Goal: Complete application form: Complete application form

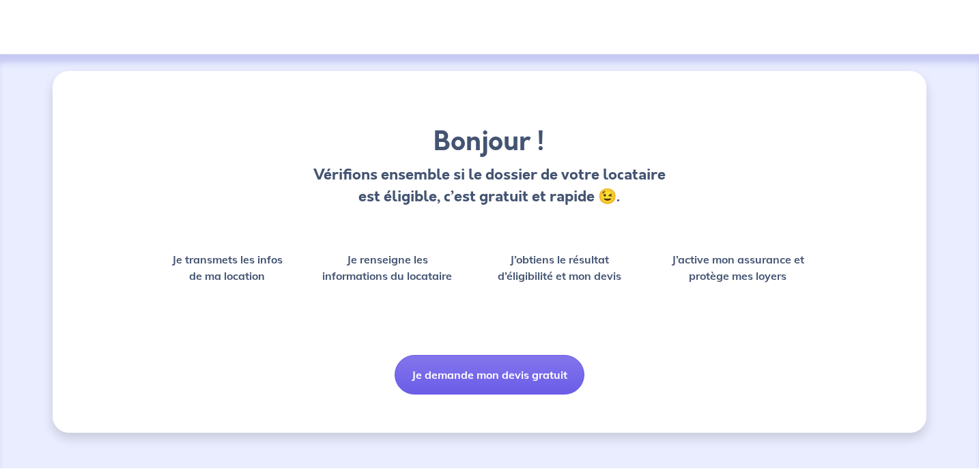
scroll to position [61, 0]
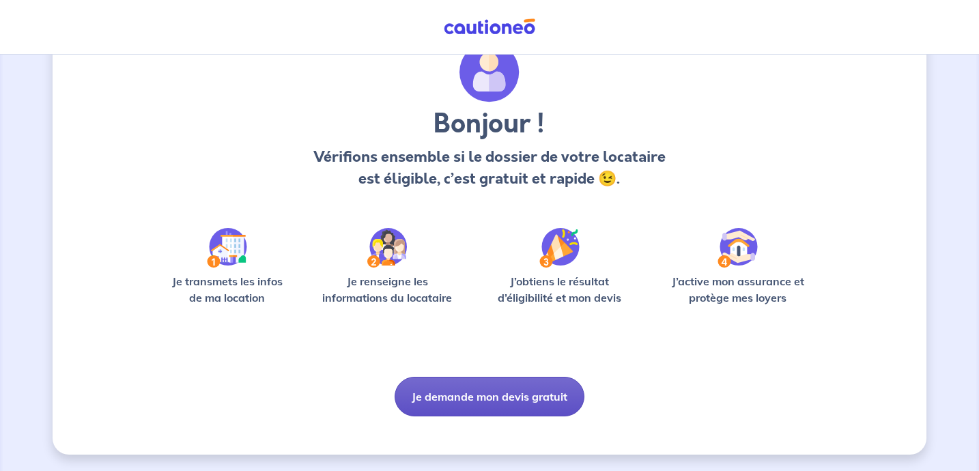
click at [515, 388] on button "Je demande mon devis gratuit" at bounding box center [489, 397] width 190 height 40
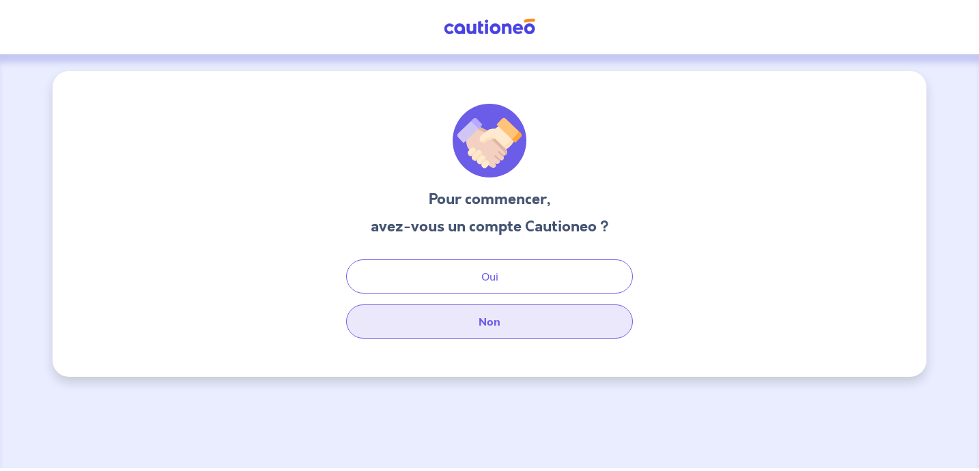
click at [497, 326] on button "Non" at bounding box center [489, 321] width 287 height 34
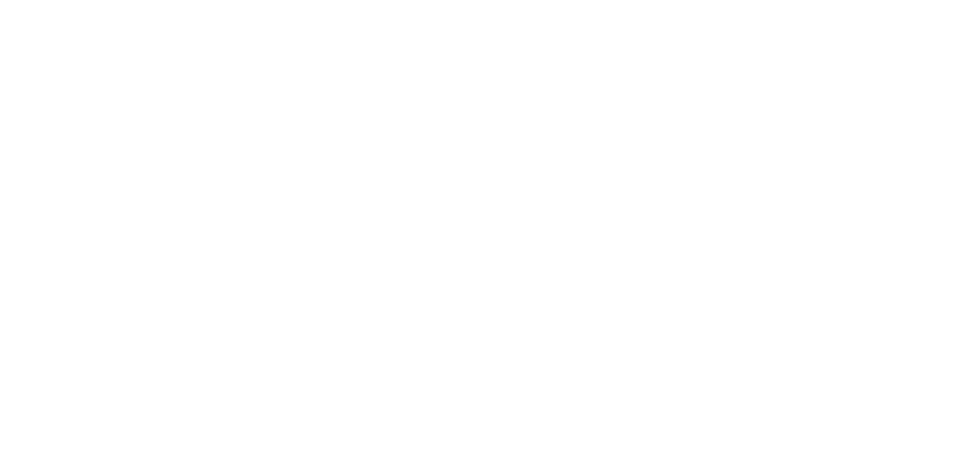
select select "FR"
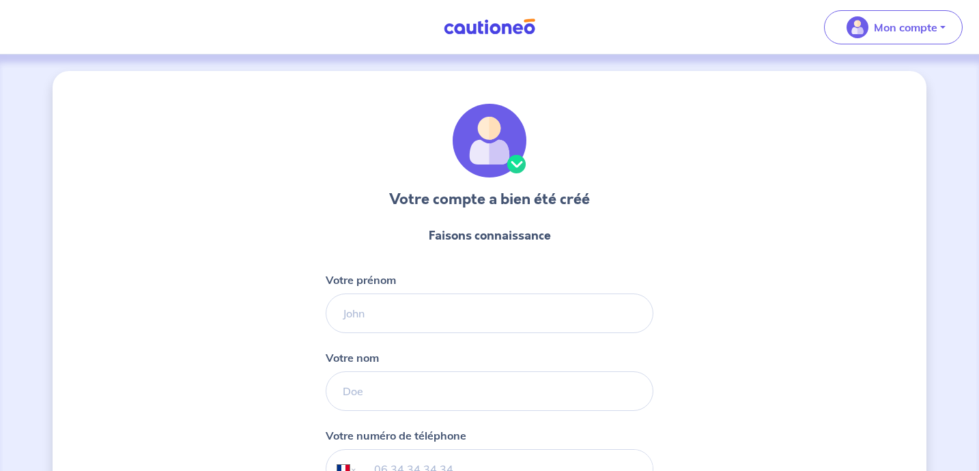
scroll to position [148, 0]
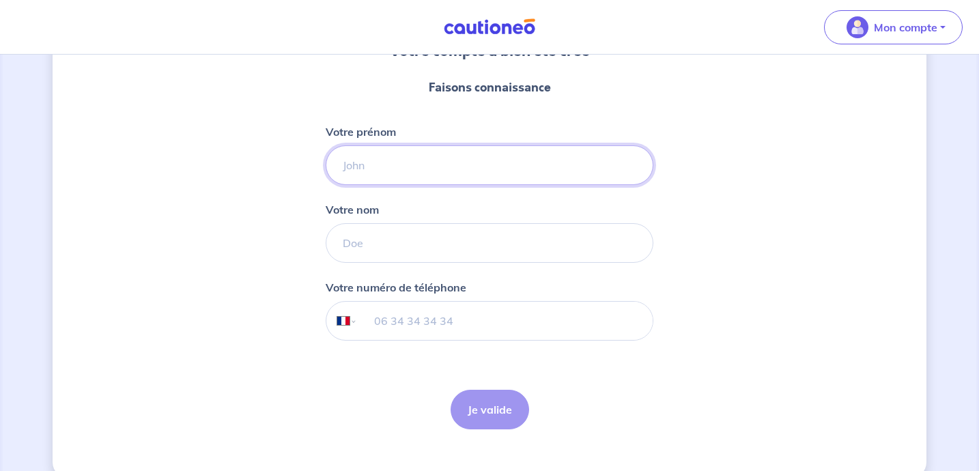
click at [493, 160] on input "Votre prénom" at bounding box center [490, 165] width 328 height 40
type input "[PERSON_NAME]"
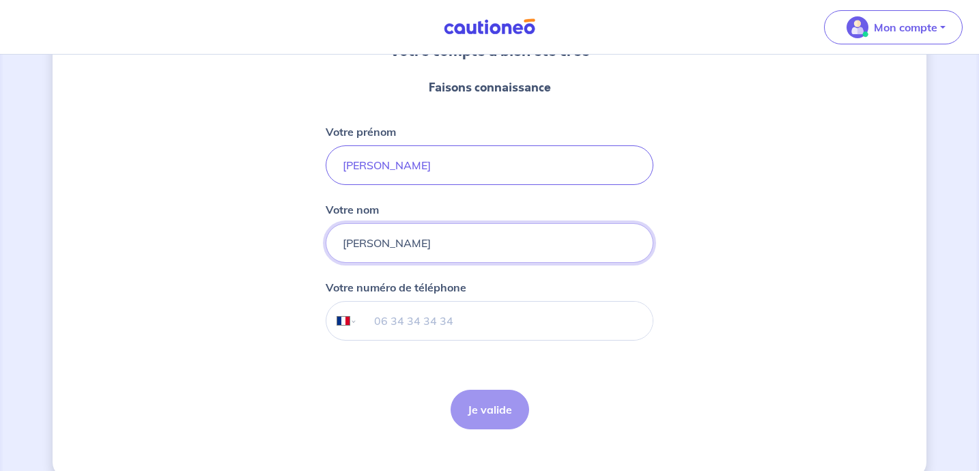
type input "[PERSON_NAME]"
type input "06 42 01 52 00"
click button "Je valide" at bounding box center [489, 410] width 78 height 40
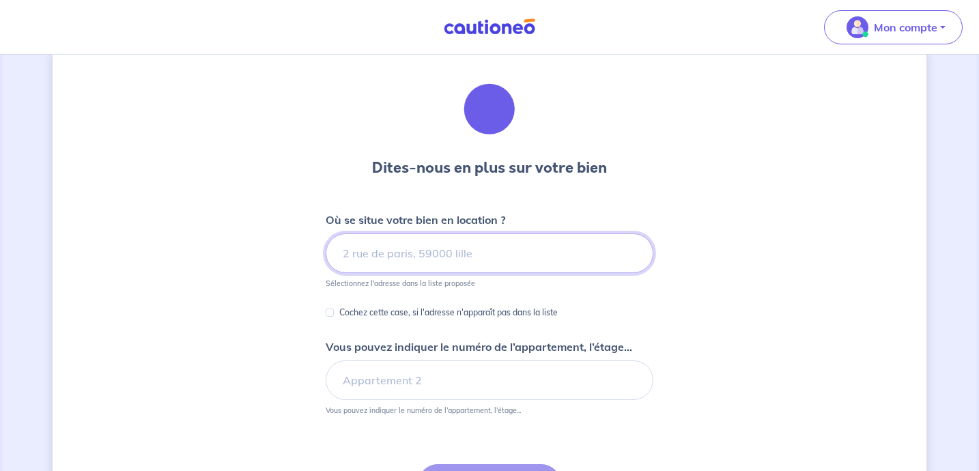
scroll to position [72, 0]
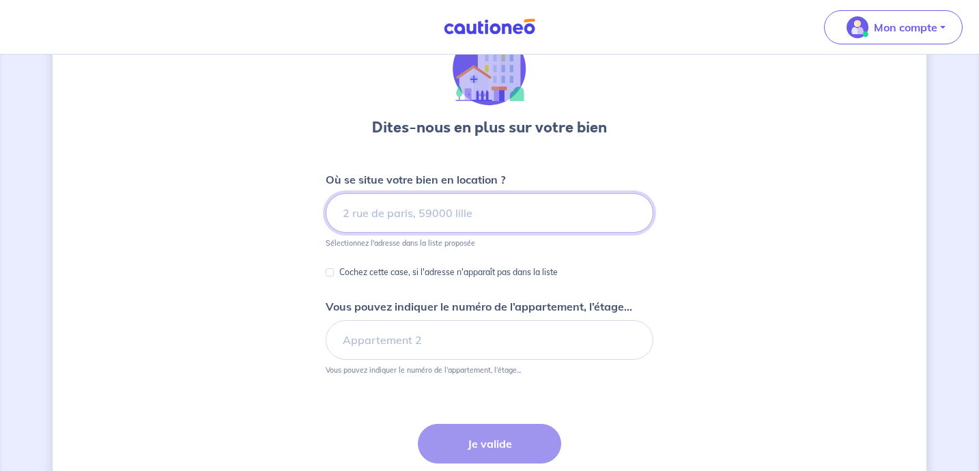
click at [498, 206] on input at bounding box center [490, 213] width 328 height 40
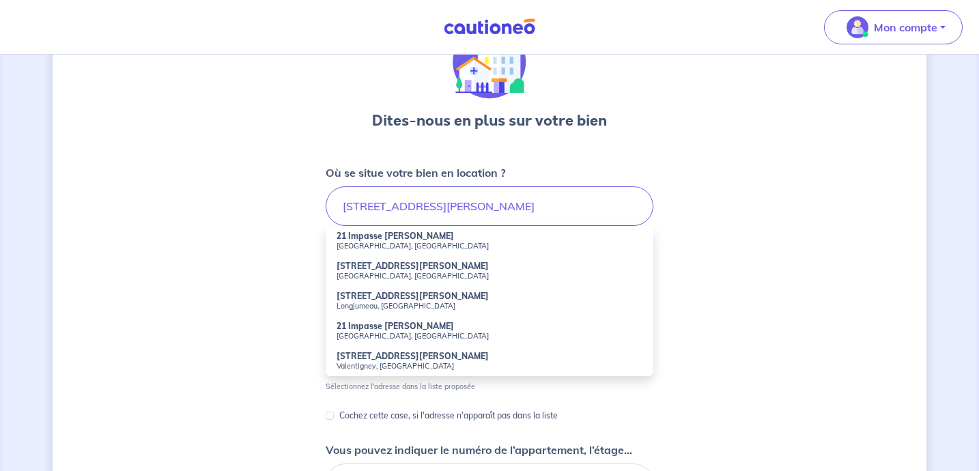
click at [435, 243] on small "[GEOGRAPHIC_DATA], [GEOGRAPHIC_DATA]" at bounding box center [489, 246] width 306 height 10
type input "21 Impasse [PERSON_NAME], [GEOGRAPHIC_DATA], [GEOGRAPHIC_DATA]"
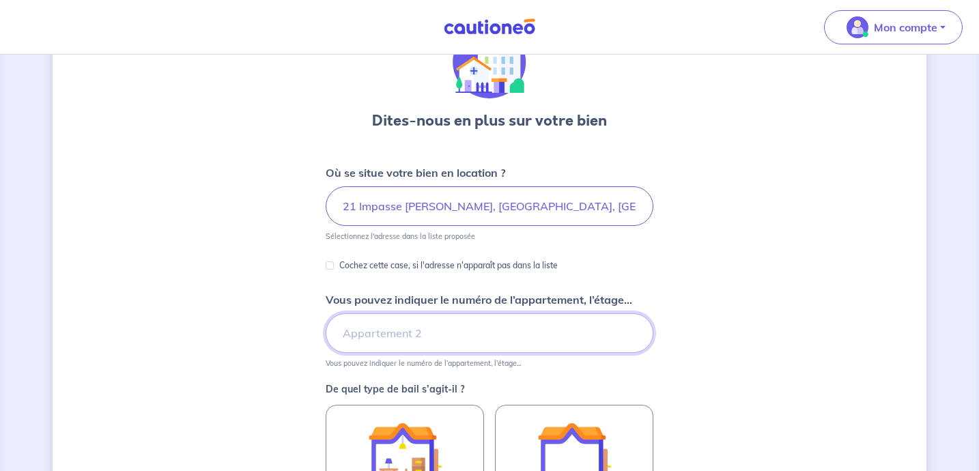
click at [416, 319] on input "Vous pouvez indiquer le numéro de l’appartement, l’étage..." at bounding box center [490, 333] width 328 height 40
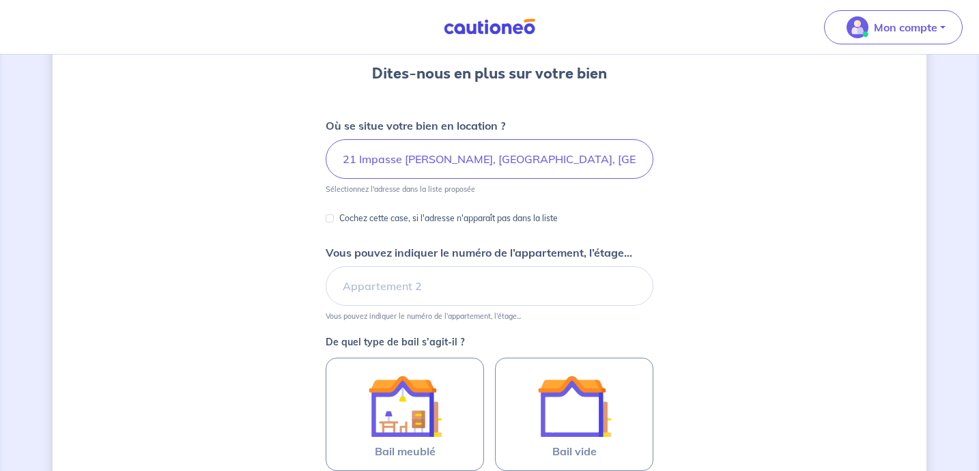
scroll to position [164, 0]
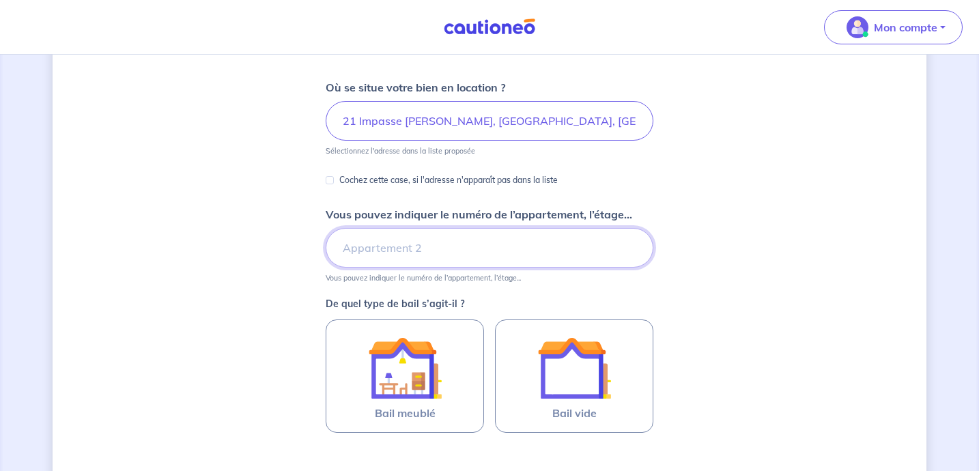
click at [397, 242] on input "Vous pouvez indiquer le numéro de l’appartement, l’étage..." at bounding box center [490, 248] width 328 height 40
click at [691, 173] on div "Dites-nous en plus sur votre bien Où se situe votre bien en location ? 21 Impas…" at bounding box center [490, 264] width 874 height 715
click at [495, 268] on small "Vous pouvez indiquer le numéro de l’appartement, l’étage..." at bounding box center [490, 275] width 328 height 15
click at [484, 252] on input "Appartement 0" at bounding box center [490, 248] width 328 height 40
type input "Appartement rez-[PERSON_NAME]"
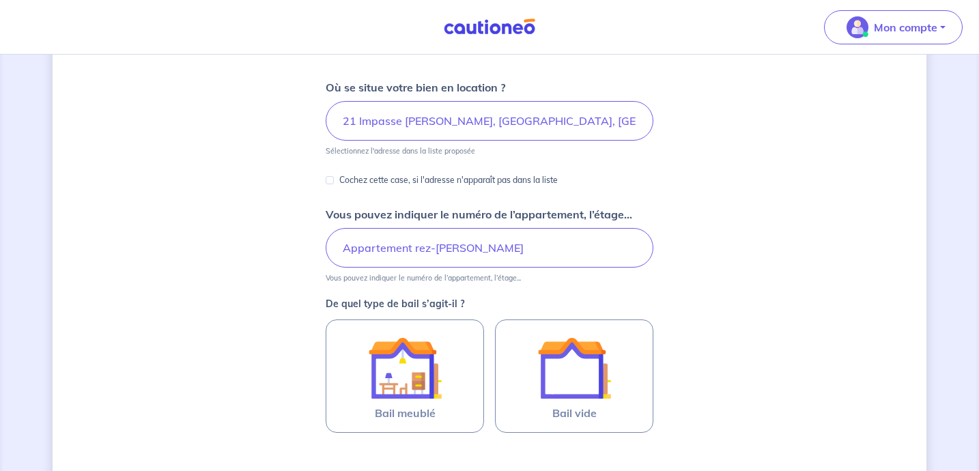
click at [207, 334] on div "Dites-nous en plus sur votre bien Où se situe votre bien en location ? 21 Impas…" at bounding box center [490, 264] width 874 height 715
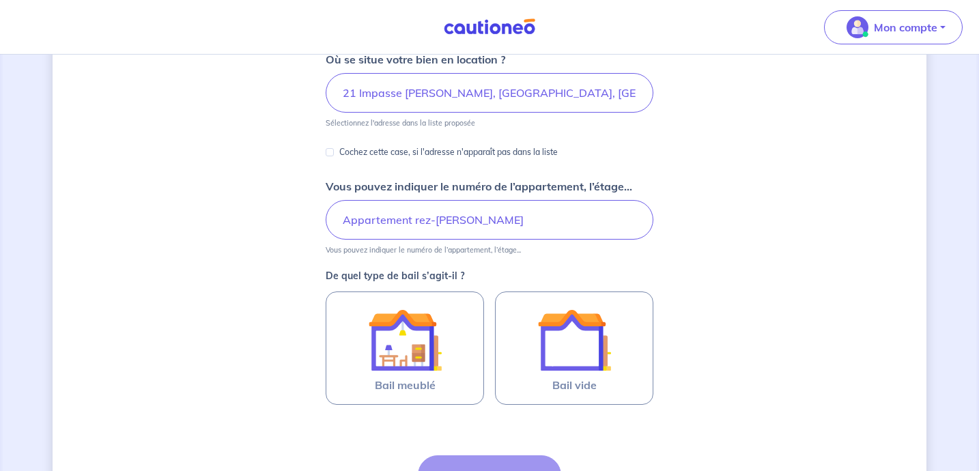
scroll to position [248, 0]
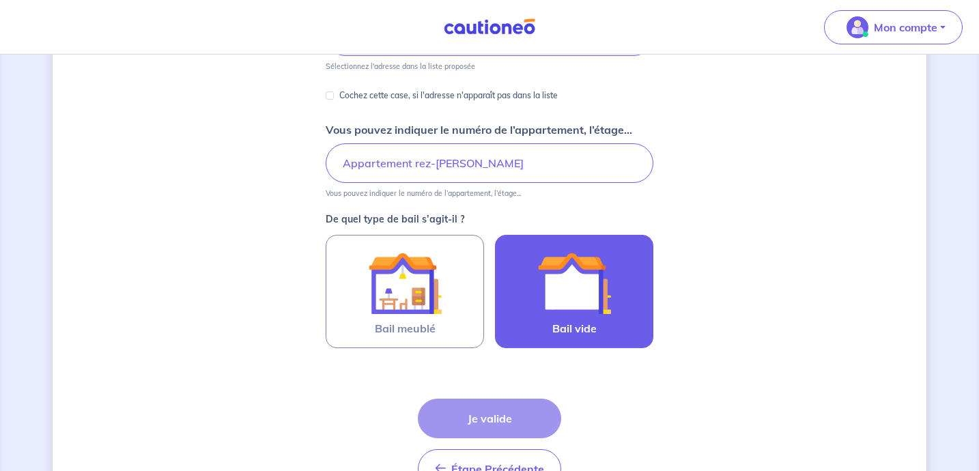
click at [614, 287] on div at bounding box center [574, 283] width 124 height 74
click at [0, 0] on input "Bail vide" at bounding box center [0, 0] width 0 height 0
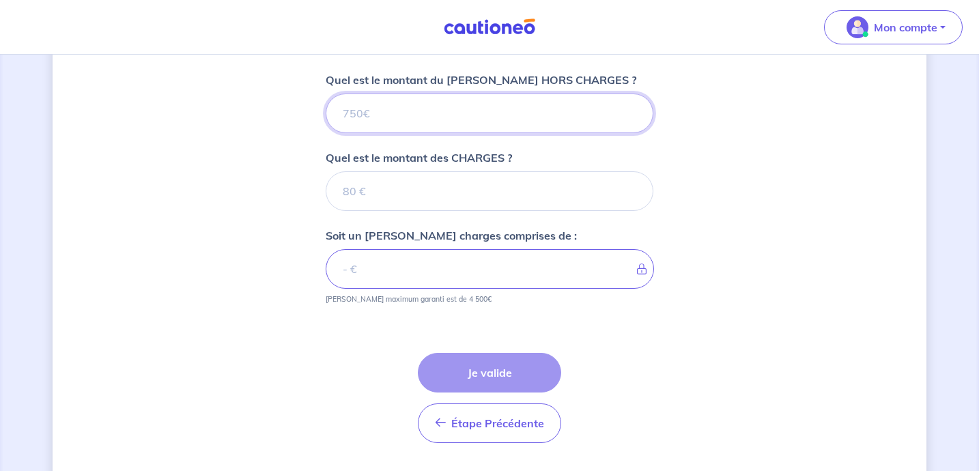
scroll to position [542, 0]
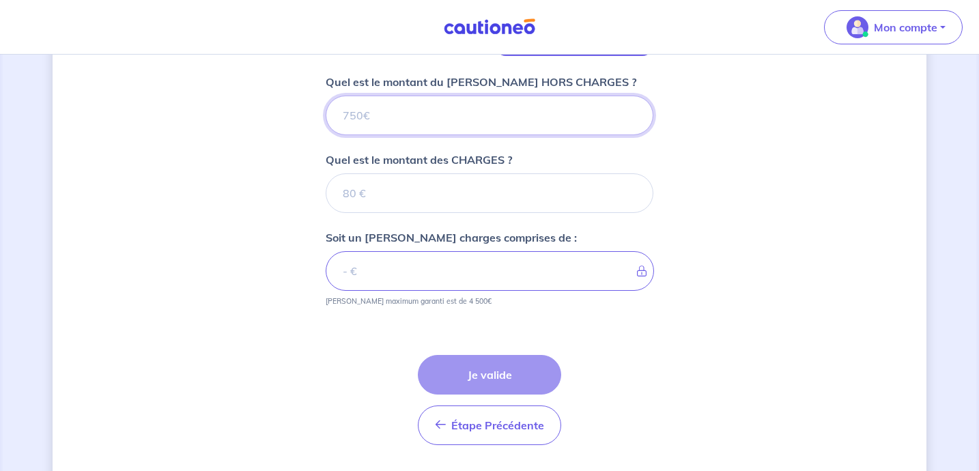
click at [477, 115] on input "Quel est le montant du LOYER HORS CHARGES ?" at bounding box center [490, 116] width 328 height 40
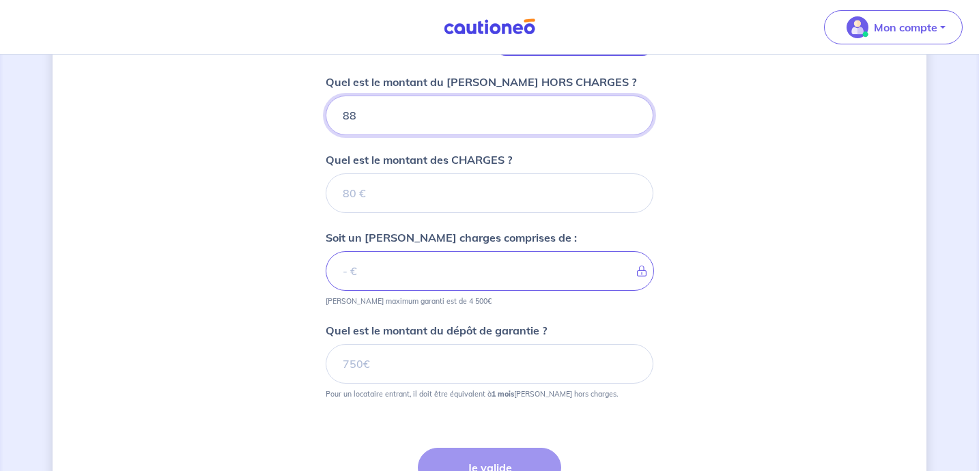
type input "880"
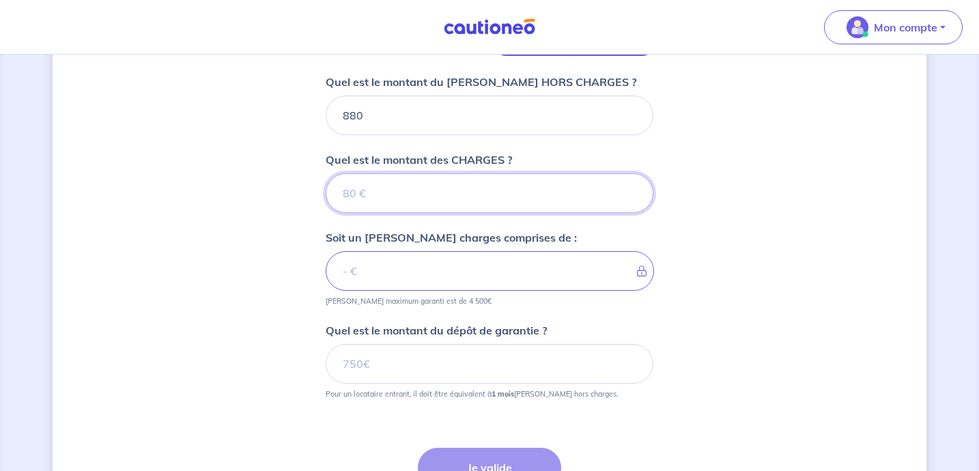
click at [454, 206] on input "Quel est le montant des CHARGES ?" at bounding box center [490, 193] width 328 height 40
type input "20"
type input "900"
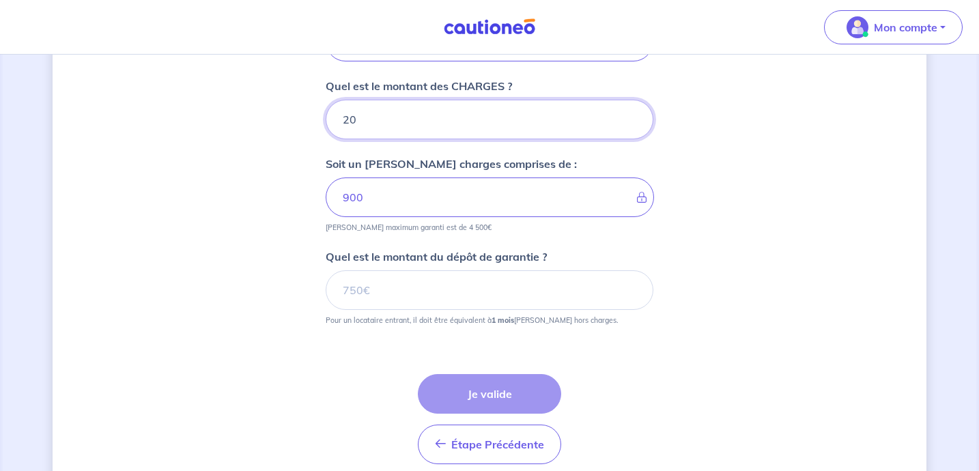
type input "20"
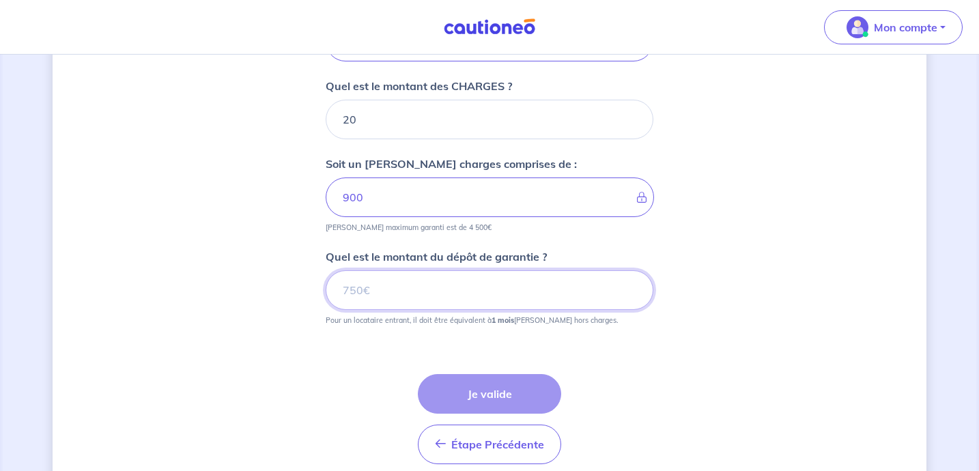
click at [408, 278] on input "Quel est le montant du dépôt de garantie ?" at bounding box center [490, 290] width 328 height 40
type input "9"
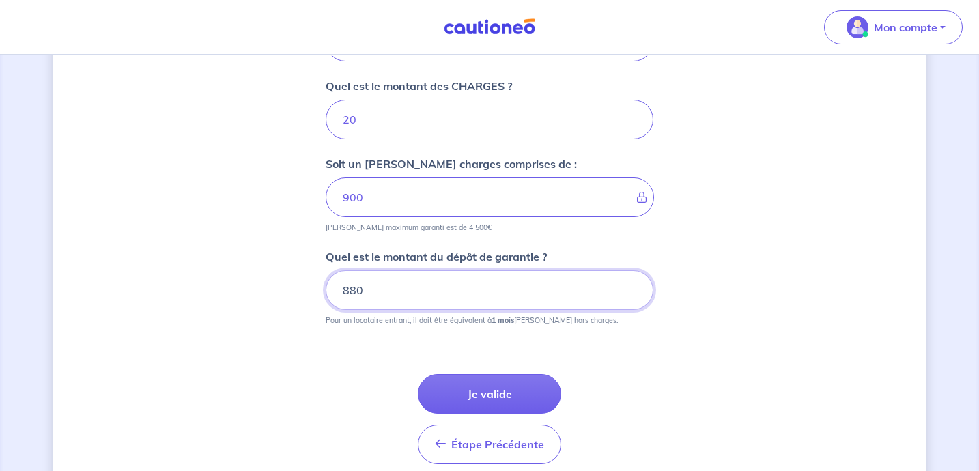
type input "880"
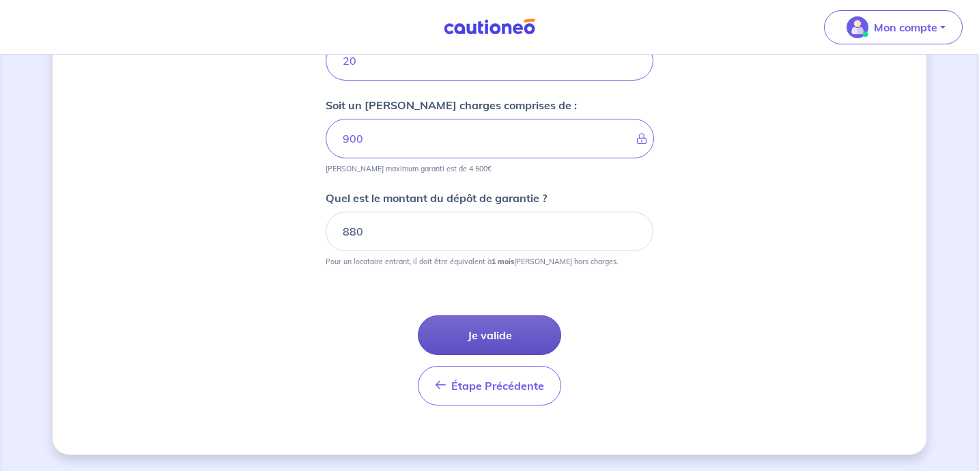
click at [536, 323] on button "Je valide" at bounding box center [489, 335] width 143 height 40
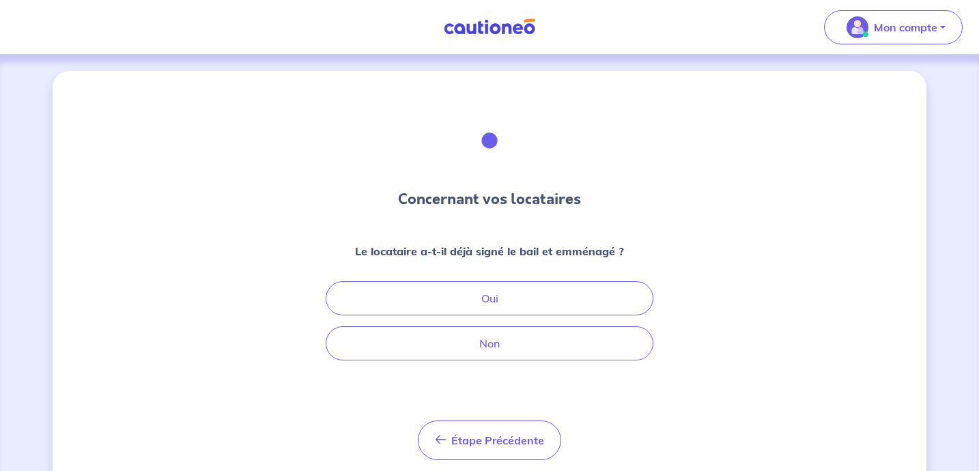
scroll to position [12, 0]
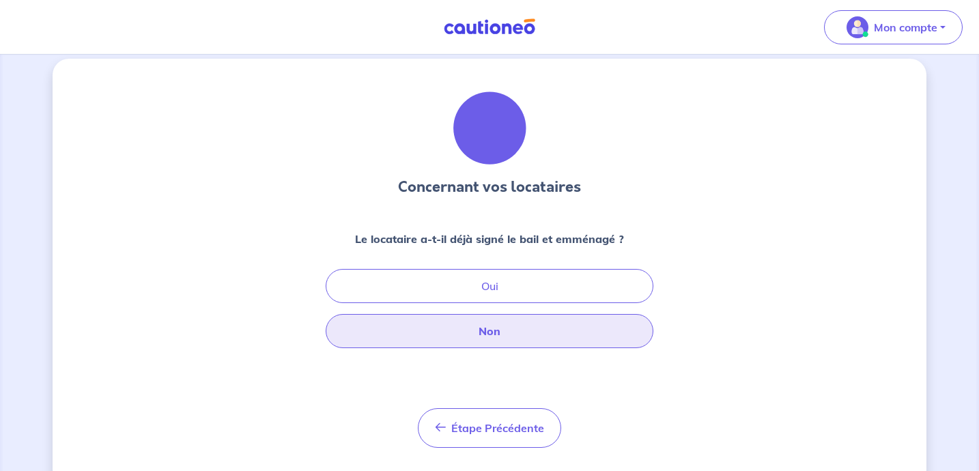
click at [541, 336] on button "Non" at bounding box center [490, 331] width 328 height 34
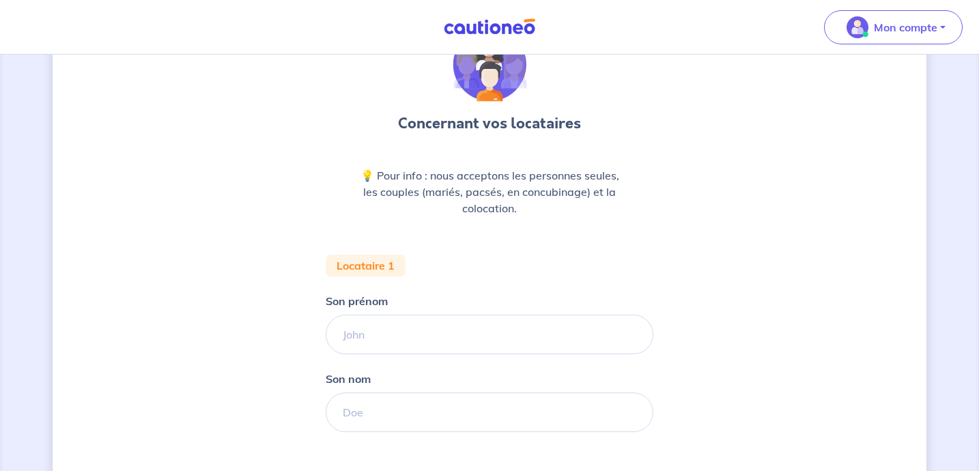
scroll to position [144, 0]
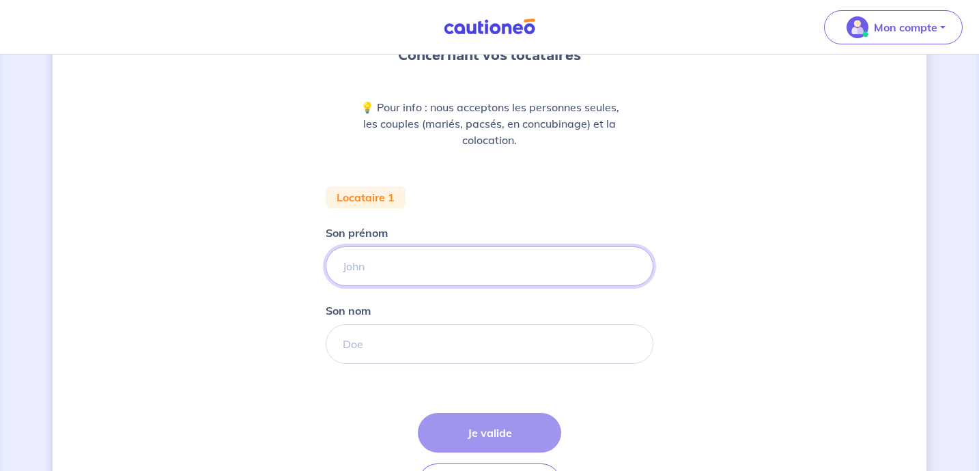
click at [468, 253] on input "Son prénom" at bounding box center [490, 266] width 328 height 40
type input "Gregory"
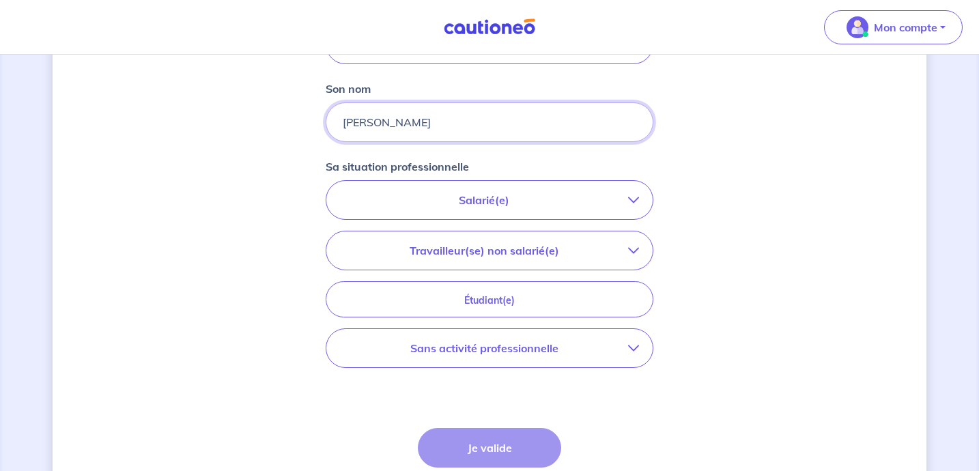
scroll to position [379, 0]
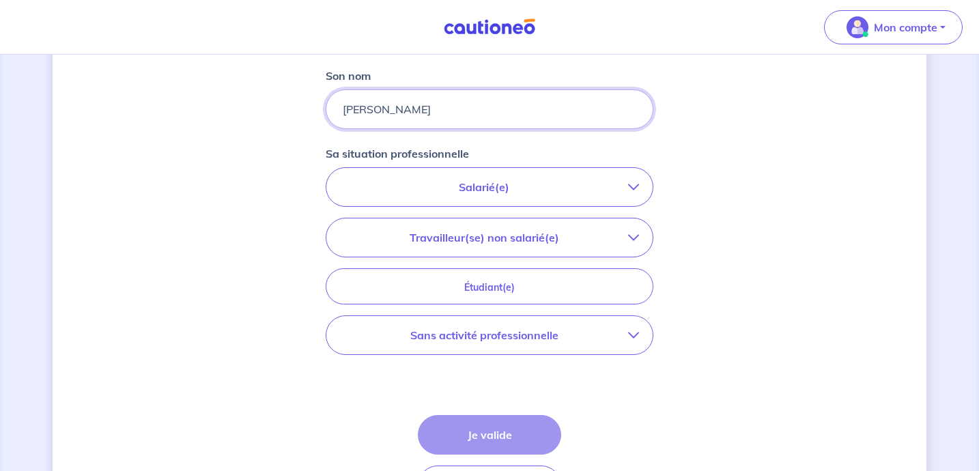
type input "BURGUN"
click at [560, 187] on p "Salarié(e)" at bounding box center [484, 187] width 288 height 16
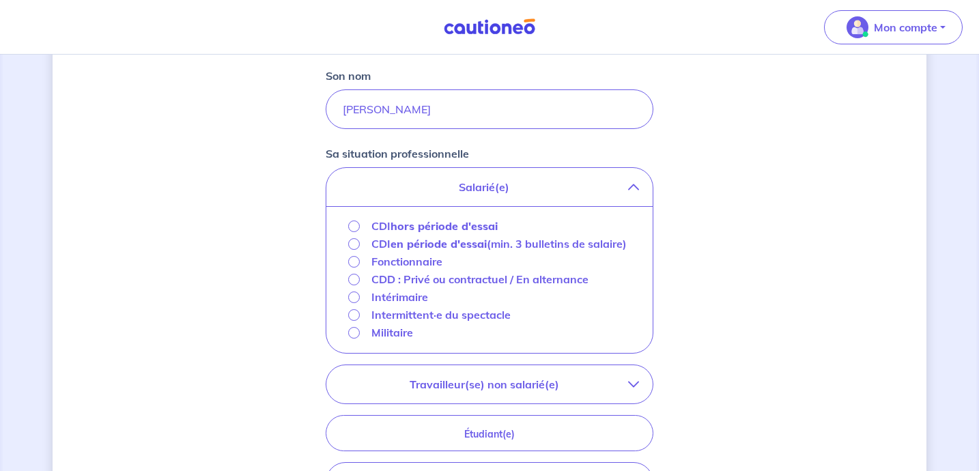
click at [560, 189] on p "Salarié(e)" at bounding box center [484, 187] width 288 height 16
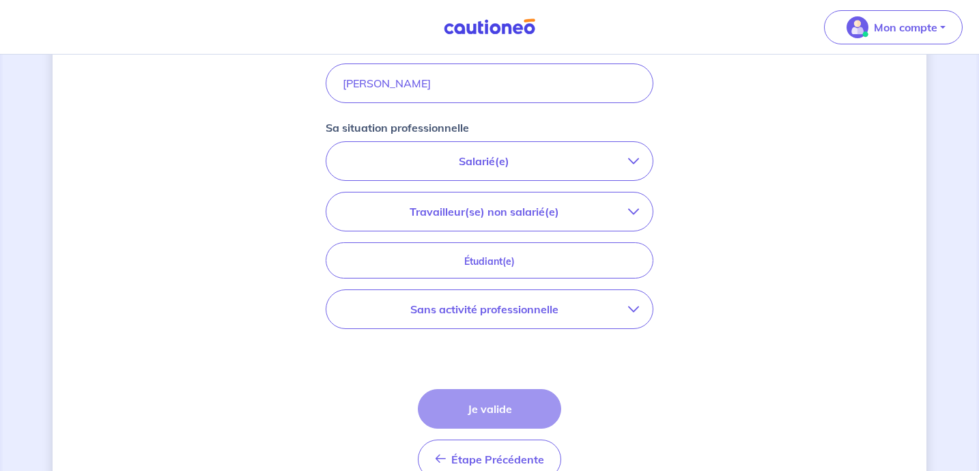
scroll to position [433, 0]
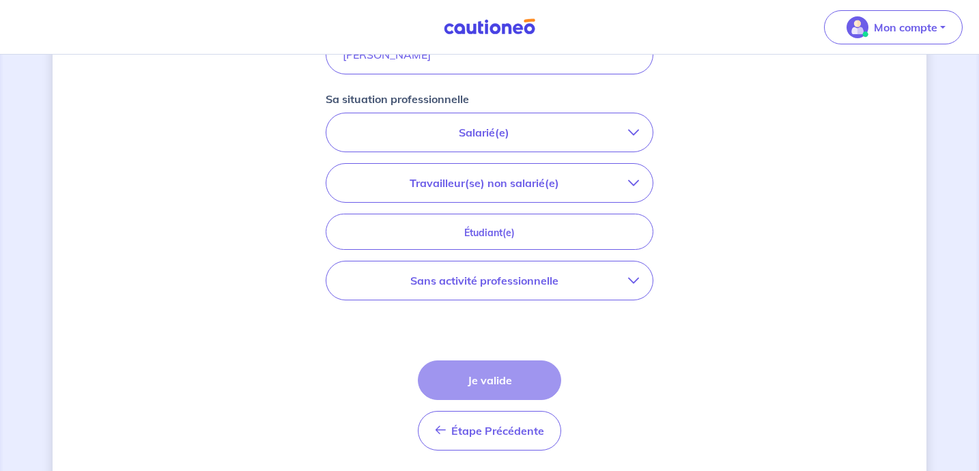
click at [551, 283] on p "Sans activité professionnelle" at bounding box center [484, 280] width 288 height 16
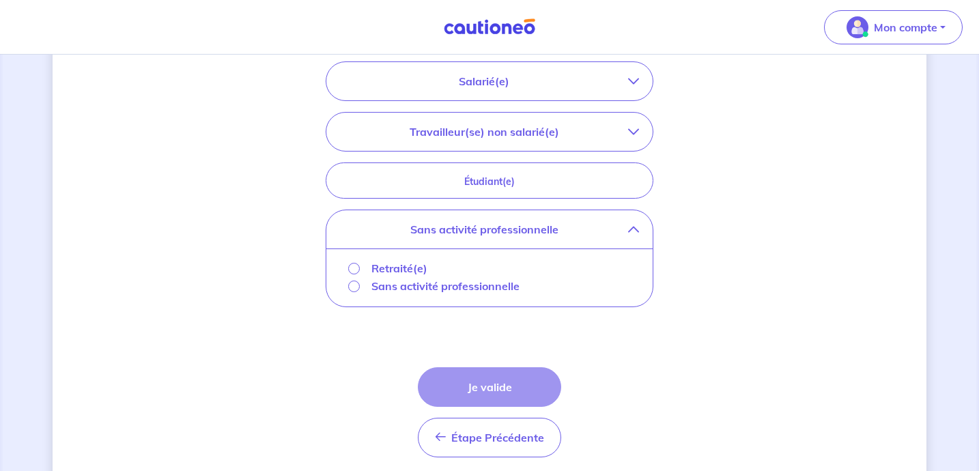
scroll to position [489, 0]
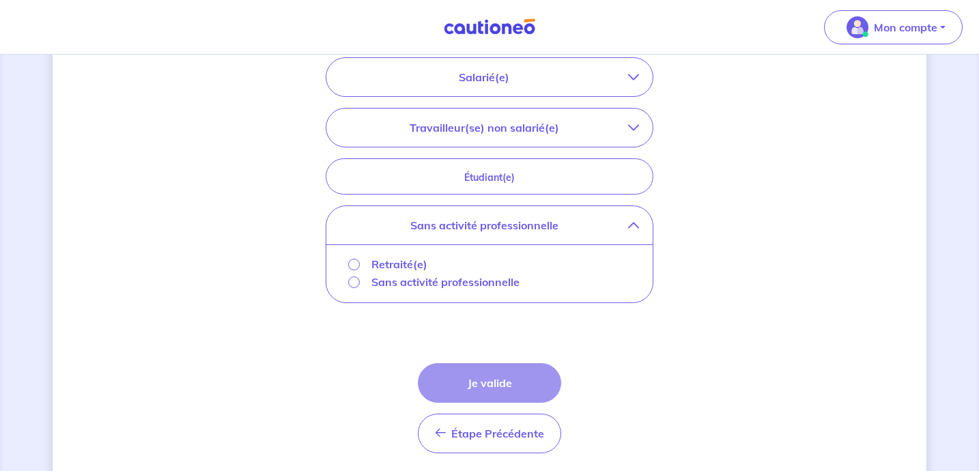
click at [511, 138] on button "Travailleur(se) non salarié(e)" at bounding box center [489, 128] width 326 height 38
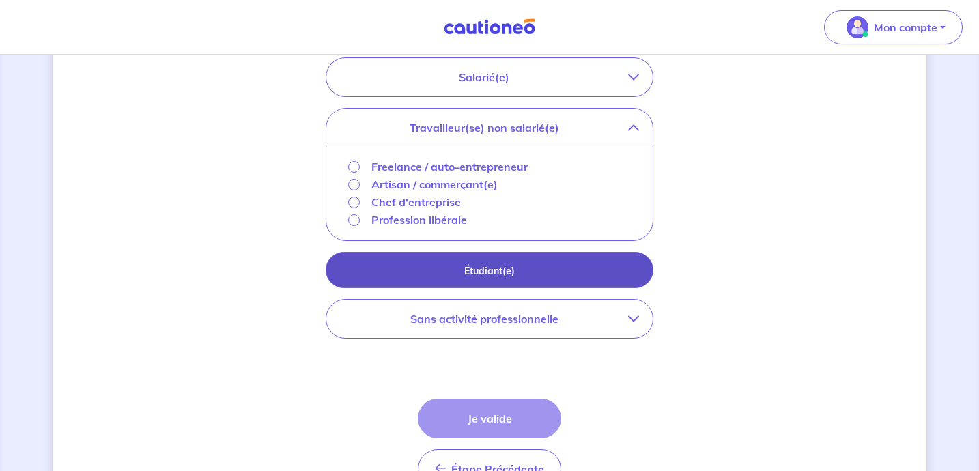
click at [467, 272] on p "Étudiant(e)" at bounding box center [489, 270] width 293 height 15
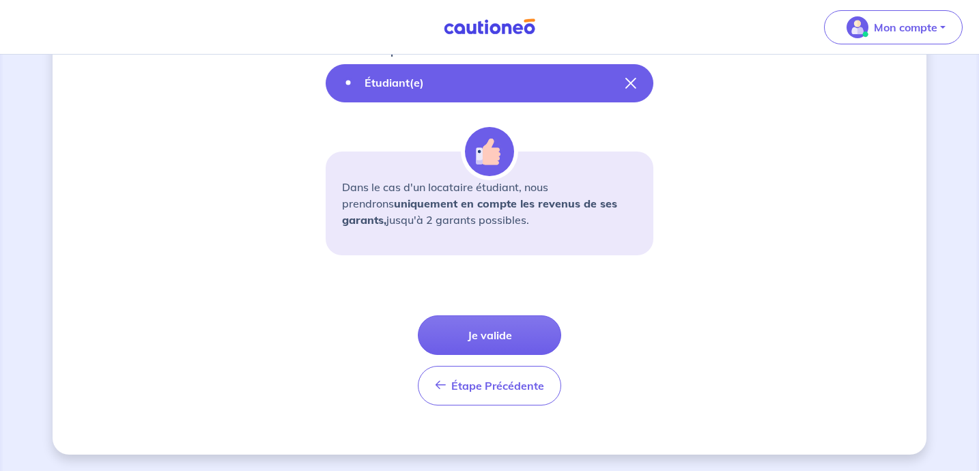
scroll to position [414, 0]
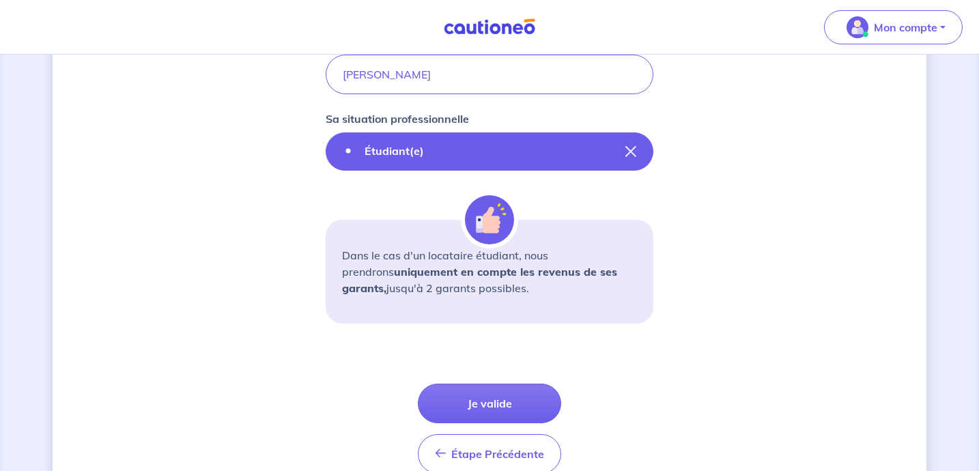
click at [634, 154] on icon "button" at bounding box center [630, 151] width 11 height 11
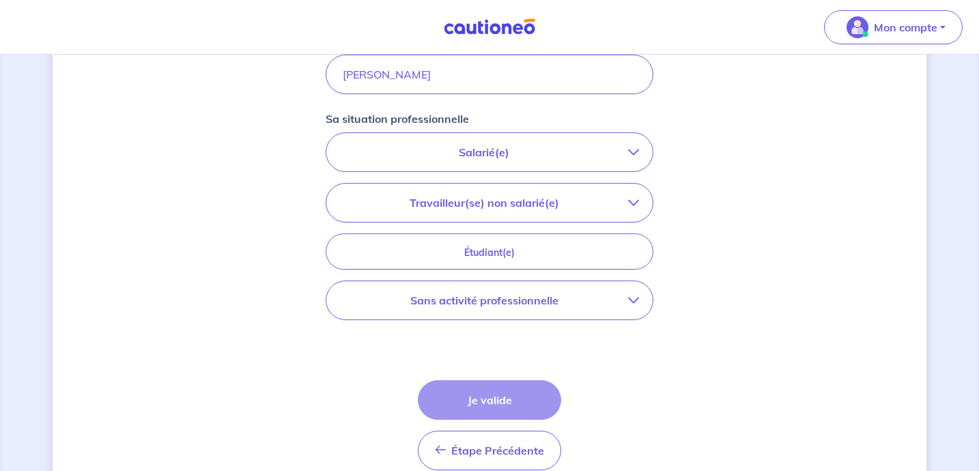
click at [601, 149] on p "Salarié(e)" at bounding box center [484, 152] width 288 height 16
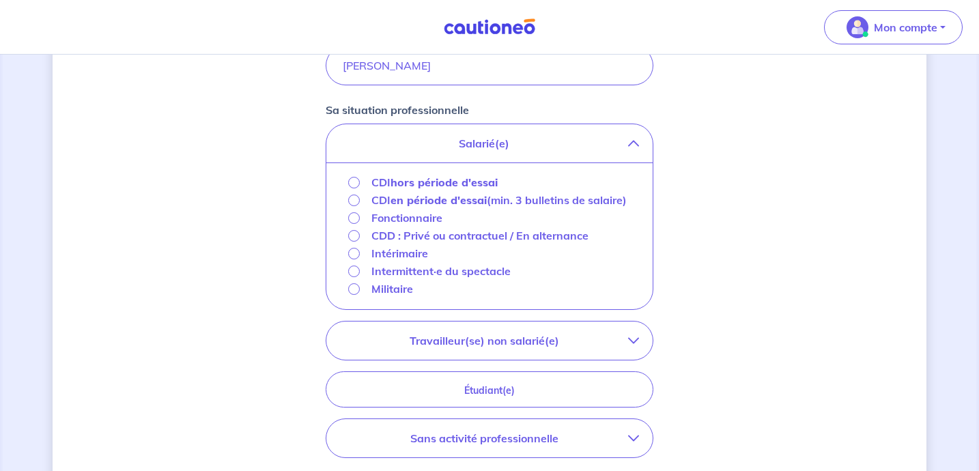
scroll to position [425, 0]
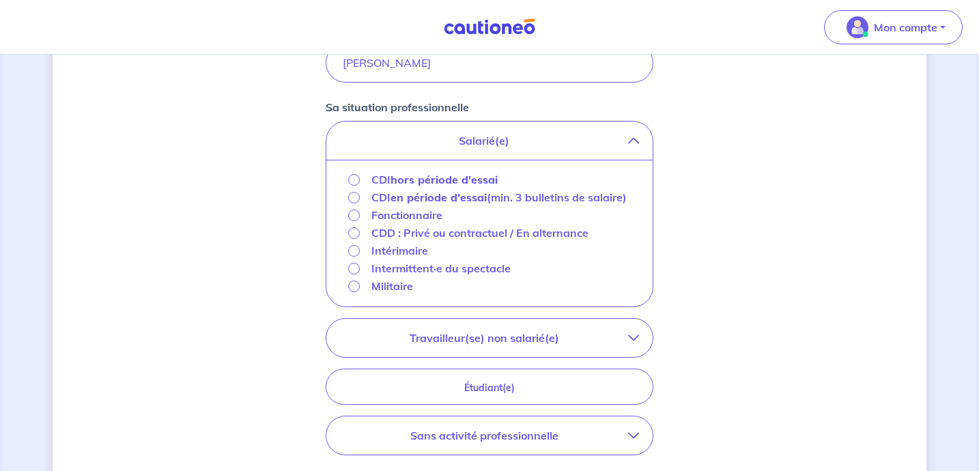
click at [452, 154] on button "Salarié(e)" at bounding box center [489, 140] width 326 height 38
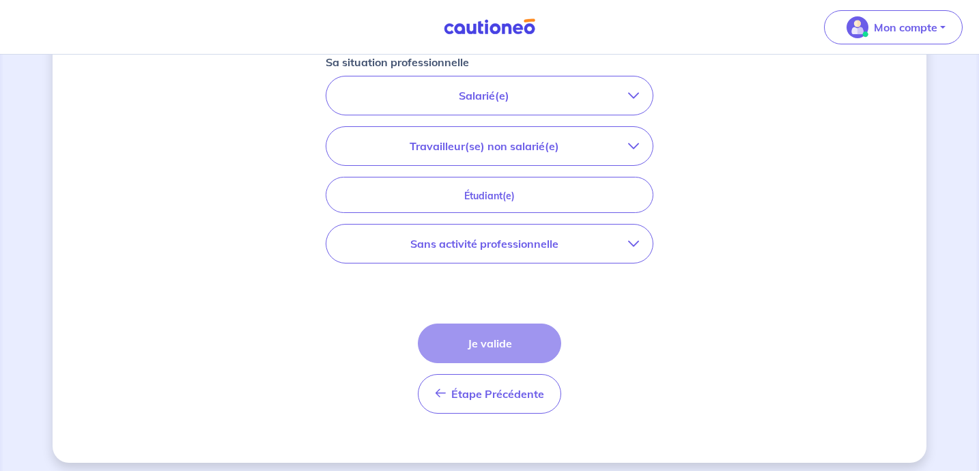
scroll to position [478, 0]
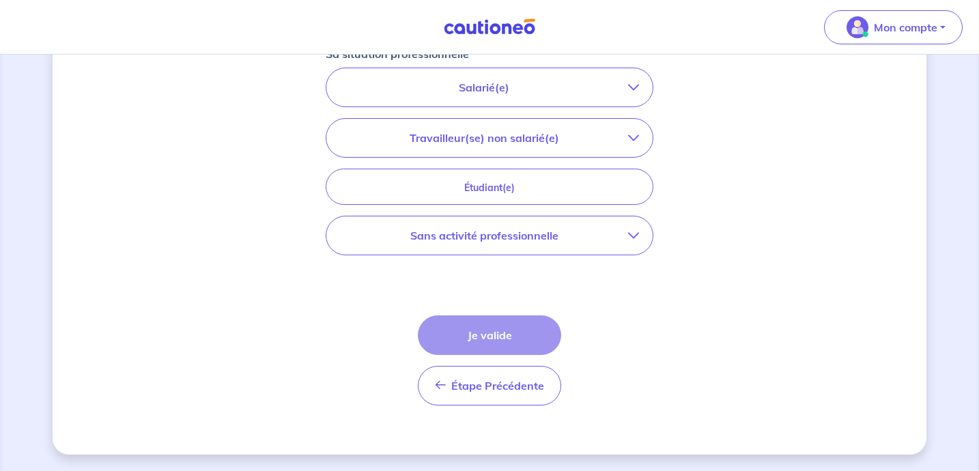
click at [476, 229] on p "Sans activité professionnelle" at bounding box center [484, 235] width 288 height 16
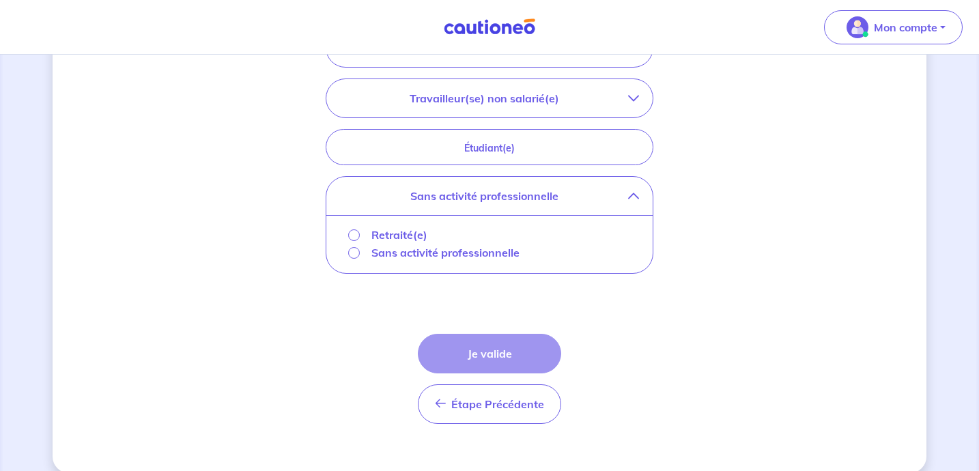
click at [424, 254] on p "Sans activité professionnelle" at bounding box center [445, 252] width 148 height 16
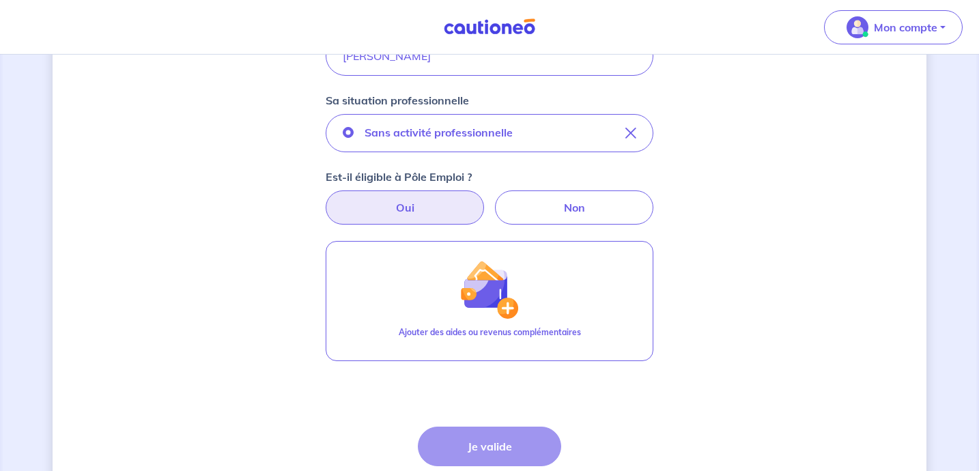
scroll to position [402, 0]
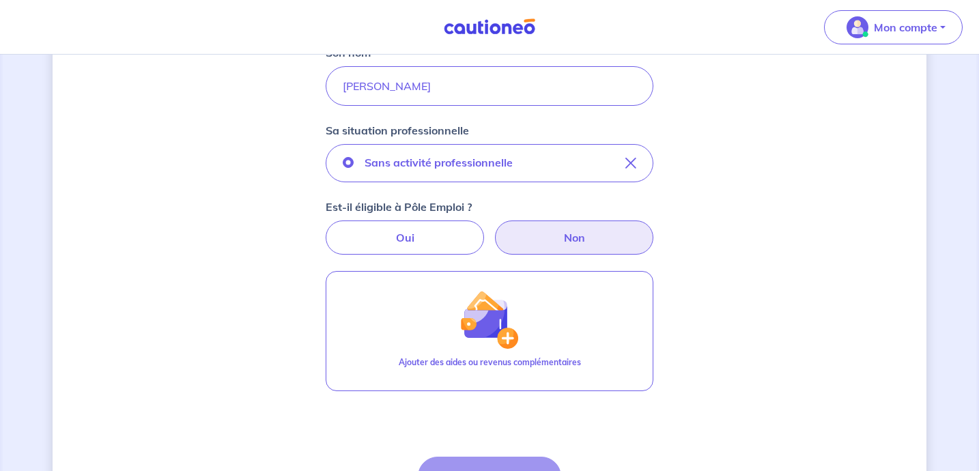
click at [575, 237] on label "Non" at bounding box center [574, 237] width 158 height 34
click at [494, 229] on input "Non" at bounding box center [489, 224] width 9 height 9
radio input "true"
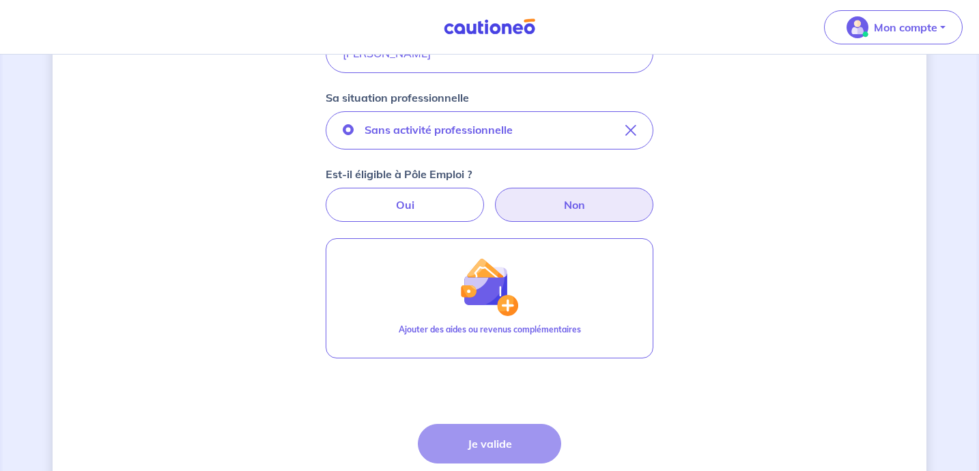
scroll to position [439, 0]
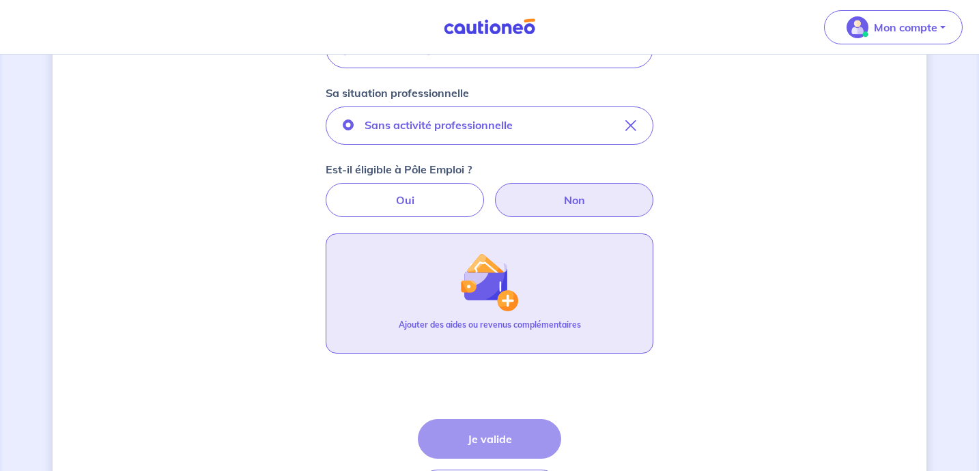
click at [563, 275] on button "Ajouter des aides ou revenus complémentaires" at bounding box center [490, 293] width 328 height 120
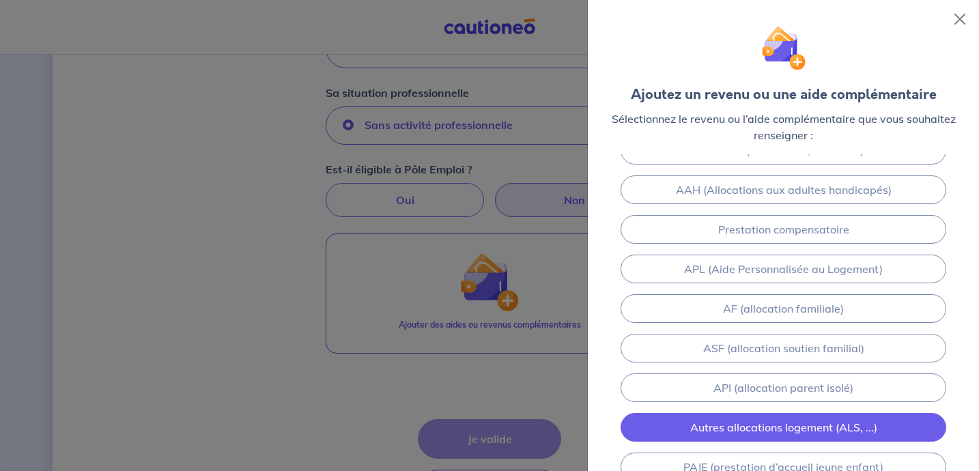
scroll to position [0, 0]
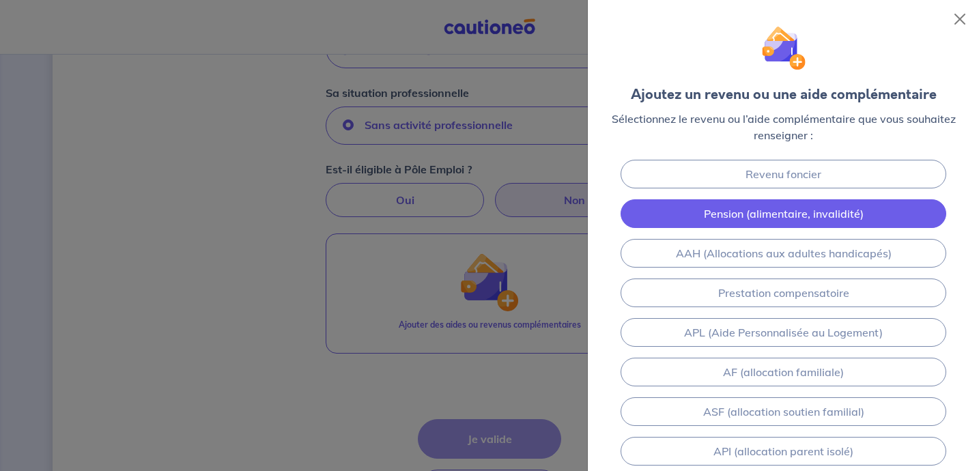
click at [764, 216] on link "Pension (alimentaire, invalidité)" at bounding box center [783, 213] width 326 height 29
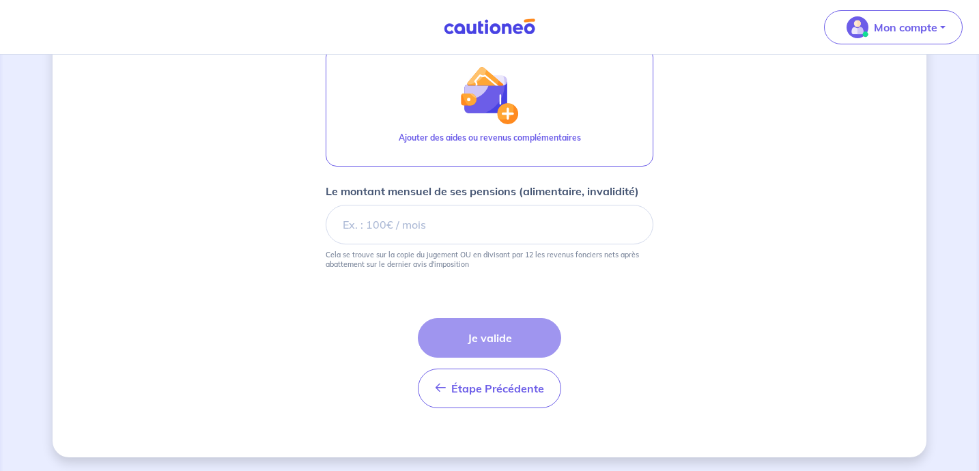
scroll to position [629, 0]
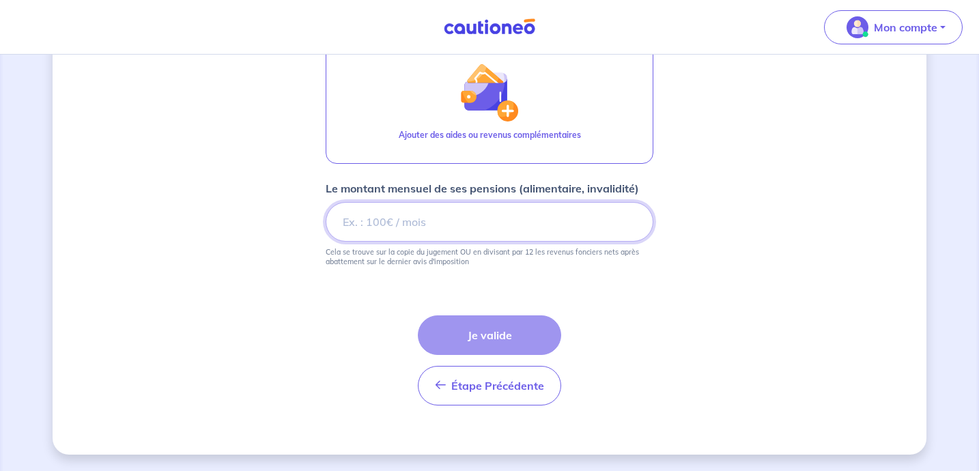
click at [480, 212] on input "Le montant mensuel de ses pensions (alimentaire, invalidité)" at bounding box center [490, 222] width 328 height 40
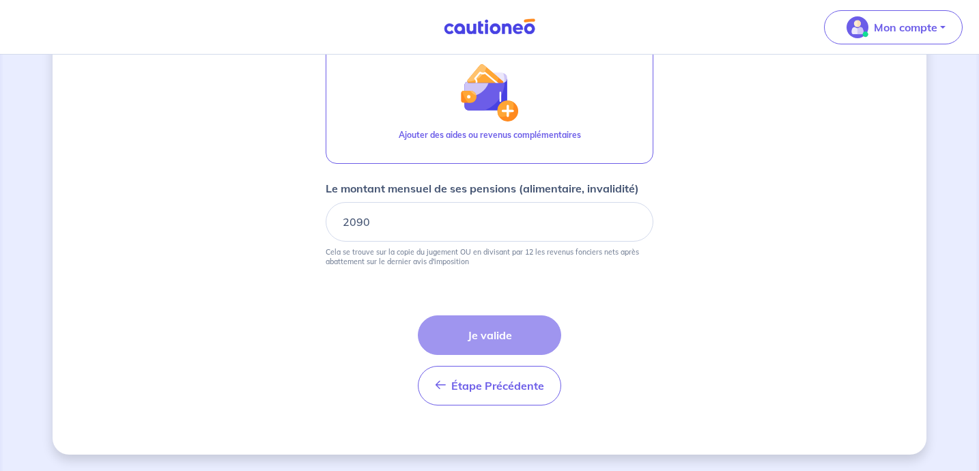
click at [507, 333] on div "Étape Précédente Précédent Je valide Je valide" at bounding box center [489, 360] width 143 height 90
click at [472, 318] on div "Étape Précédente Précédent Je valide Je valide" at bounding box center [489, 360] width 143 height 90
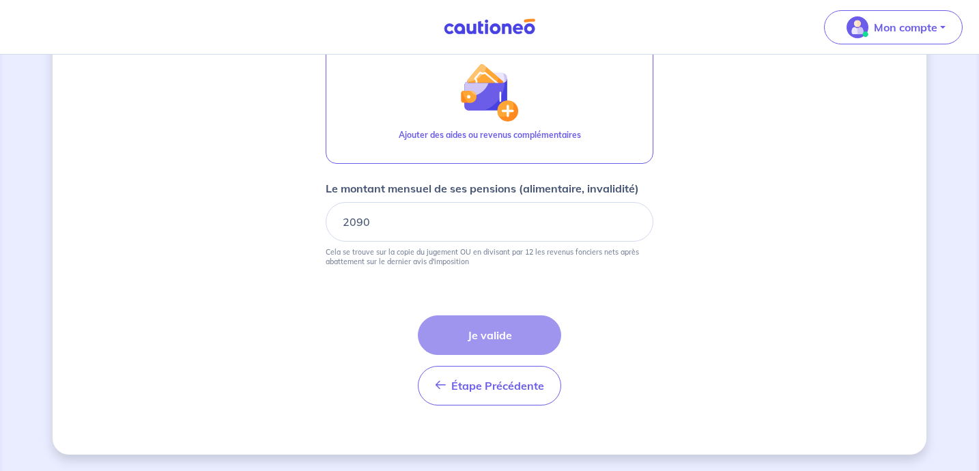
click at [472, 318] on div "Étape Précédente Précédent Je valide Je valide" at bounding box center [489, 360] width 143 height 90
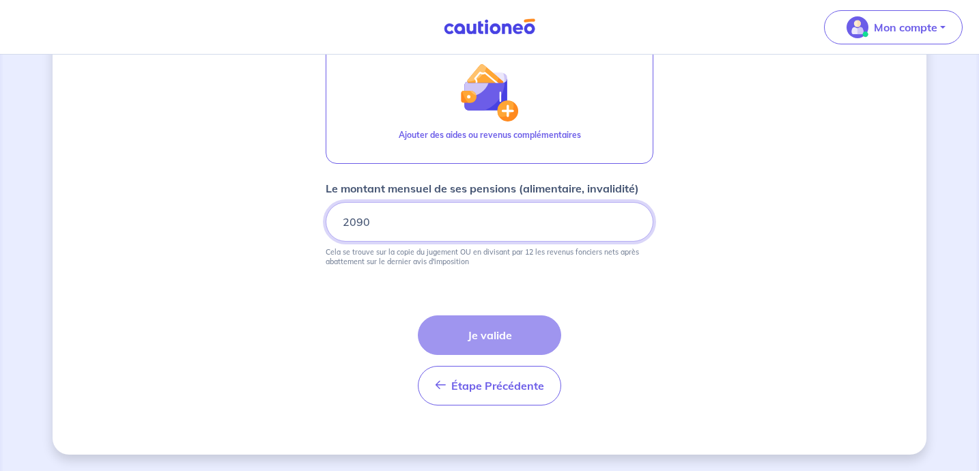
click at [506, 240] on input "2090" at bounding box center [490, 222] width 328 height 40
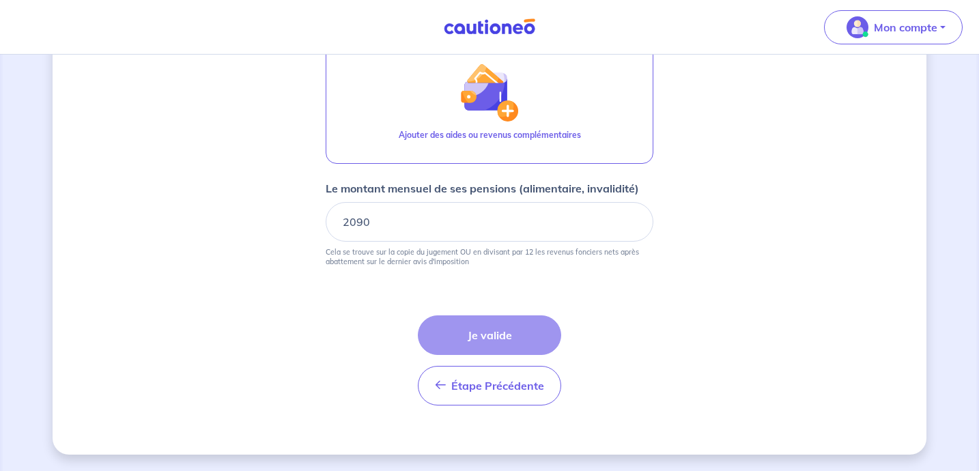
click at [538, 293] on form "Locataire 1 Son prénom Gregory Son nom BURGUN Sa situation professionnelle Sans…" at bounding box center [490, 58] width 328 height 715
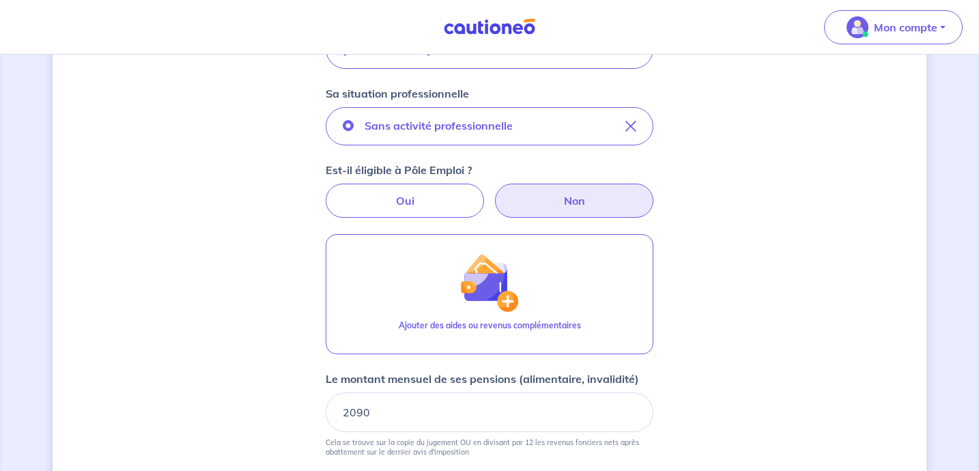
scroll to position [420, 0]
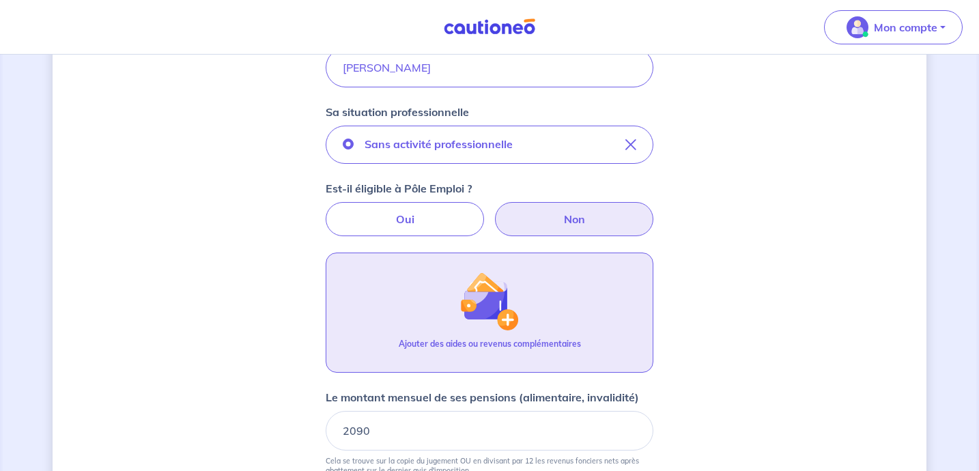
click at [538, 326] on button "Ajouter des aides ou revenus complémentaires" at bounding box center [490, 312] width 328 height 120
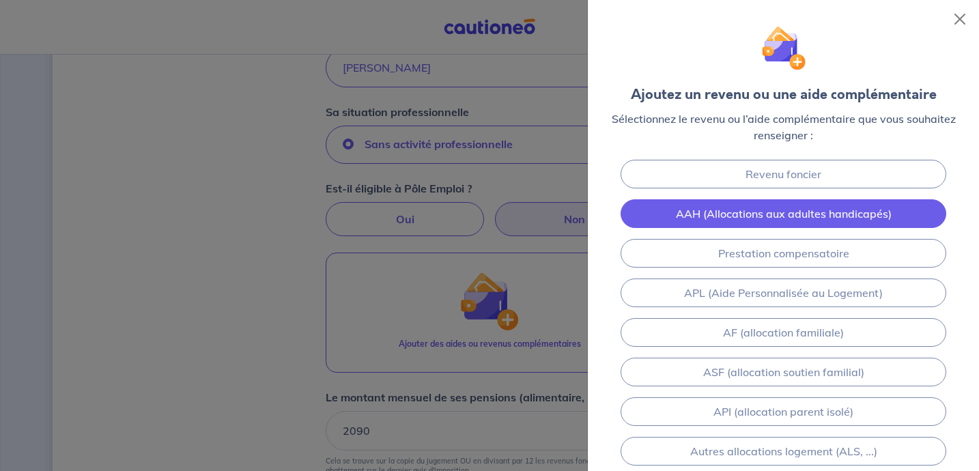
scroll to position [266, 0]
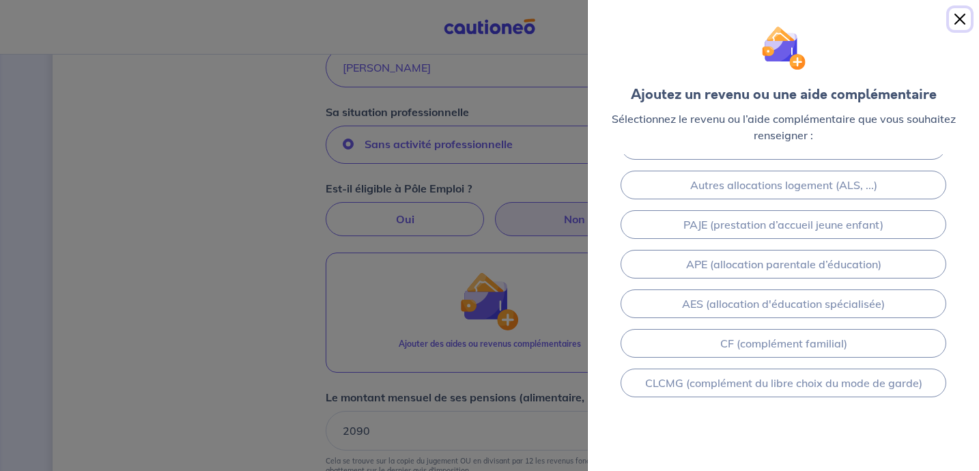
click at [962, 29] on button "Close" at bounding box center [960, 19] width 22 height 22
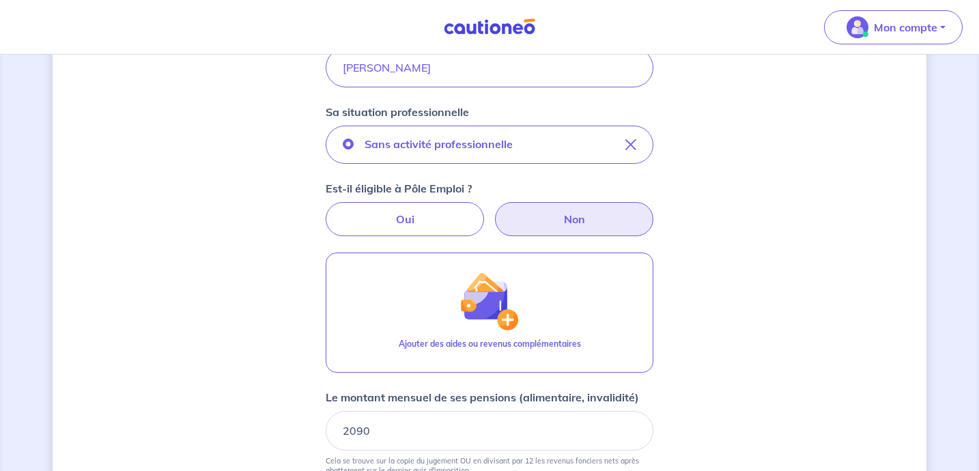
click at [810, 274] on div "Concernant vos locataires 💡 Pour info : nous acceptons les personnes seules, le…" at bounding box center [490, 157] width 874 height 1013
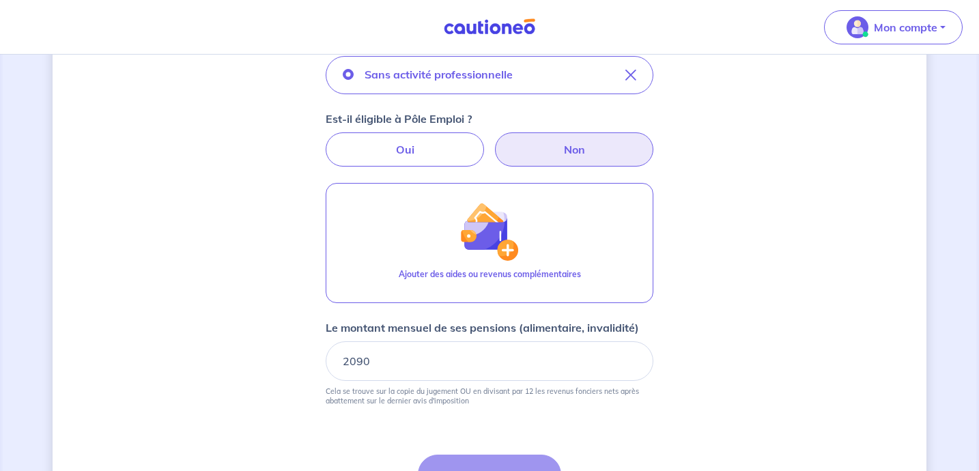
scroll to position [629, 0]
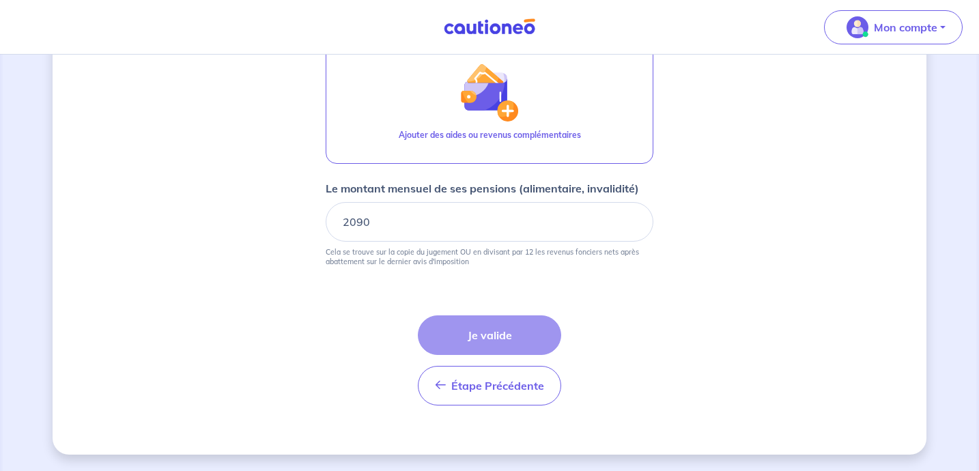
click at [519, 332] on div "Étape Précédente Précédent Je valide Je valide" at bounding box center [489, 360] width 143 height 90
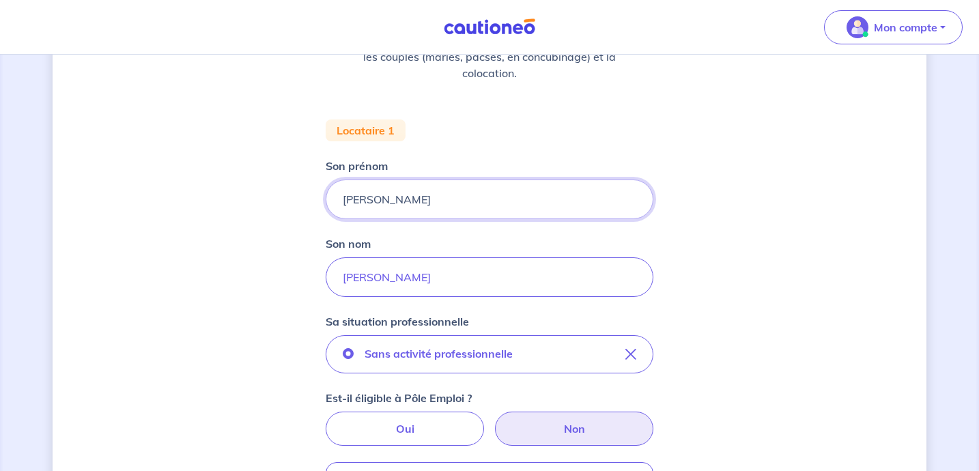
click at [467, 192] on input "Gregory" at bounding box center [490, 199] width 328 height 40
click at [476, 270] on input "BURGUN" at bounding box center [490, 277] width 328 height 40
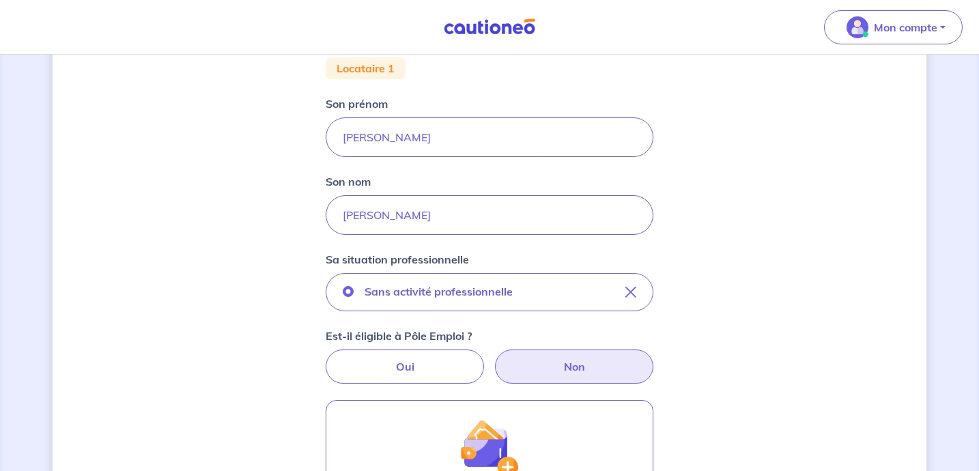
scroll to position [338, 0]
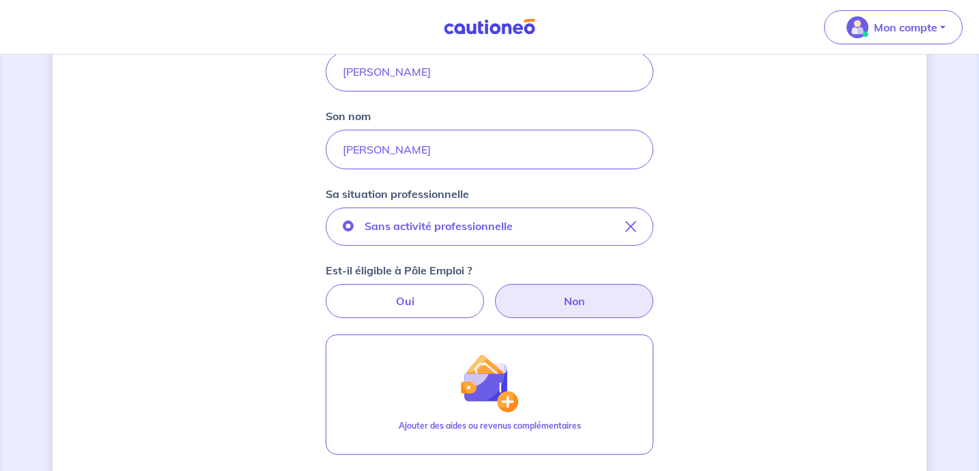
click at [545, 289] on label "Non" at bounding box center [574, 301] width 158 height 34
click at [494, 289] on input "Non" at bounding box center [489, 288] width 9 height 9
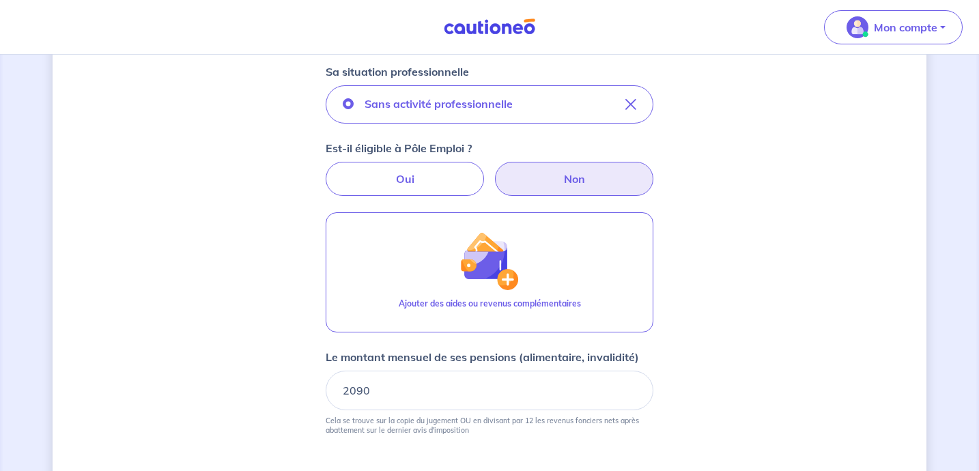
scroll to position [476, 0]
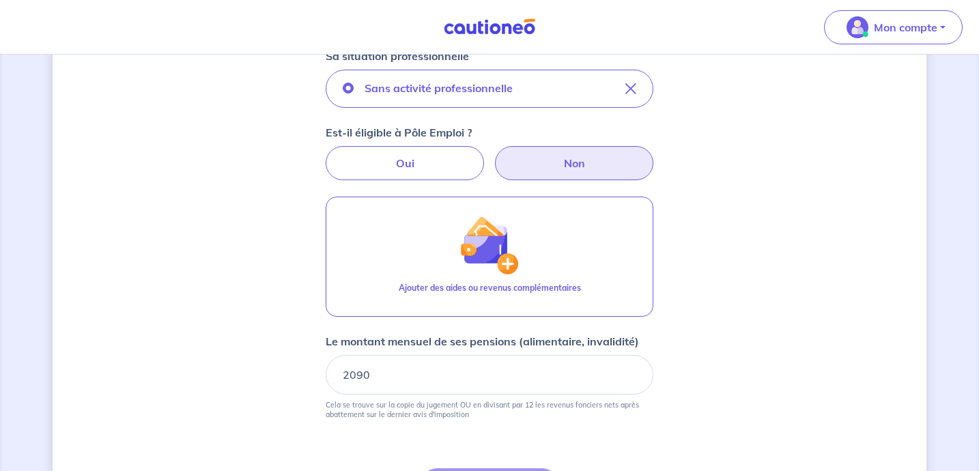
click at [804, 296] on div "Concernant vos locataires 💡 Pour info : nous acceptons les personnes seules, le…" at bounding box center [490, 101] width 874 height 1013
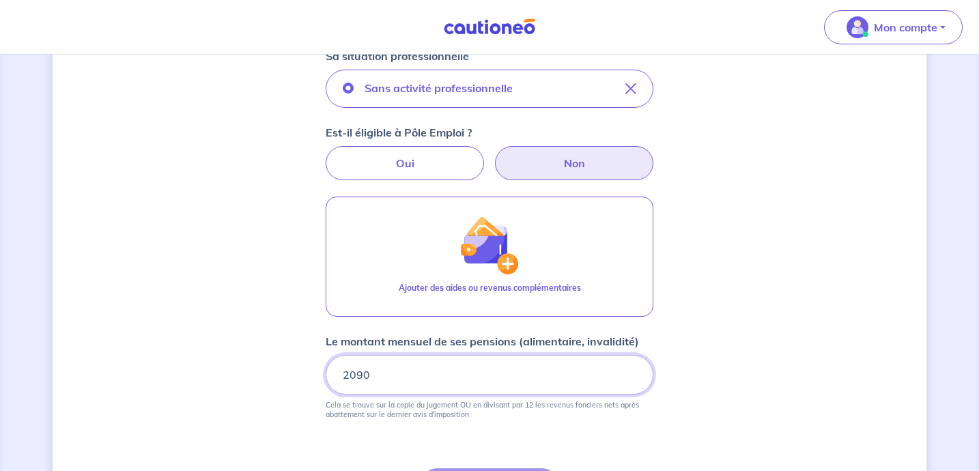
click at [510, 366] on input "2090" at bounding box center [490, 375] width 328 height 40
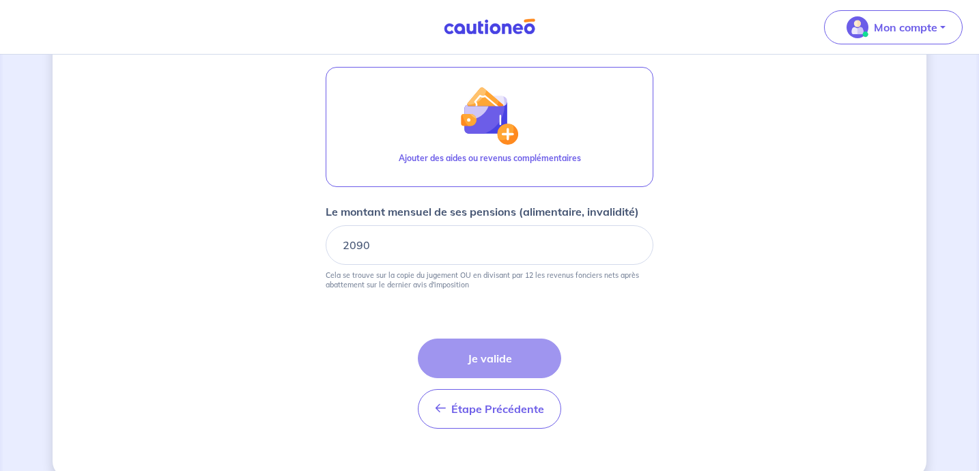
scroll to position [620, 0]
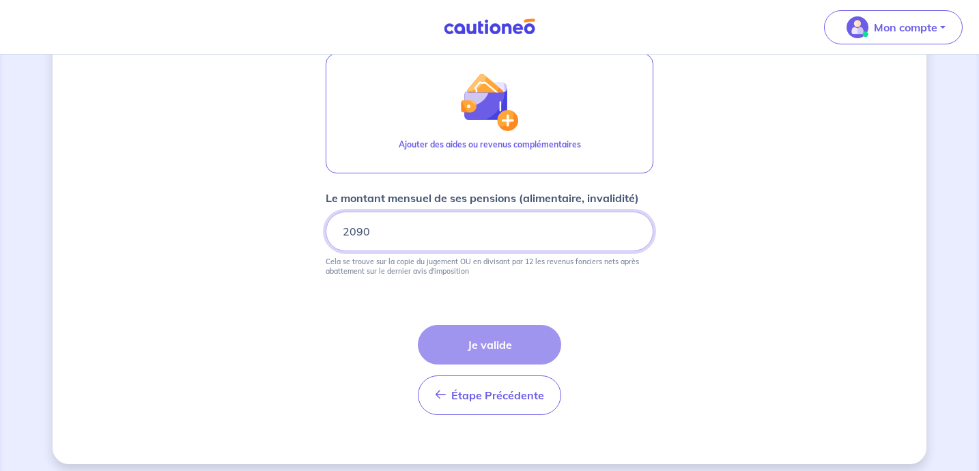
click at [465, 243] on input "2090" at bounding box center [490, 232] width 328 height 40
click at [629, 225] on input "2090.01" at bounding box center [490, 232] width 328 height 40
type input "2090"
click at [629, 235] on input "2090" at bounding box center [490, 232] width 328 height 40
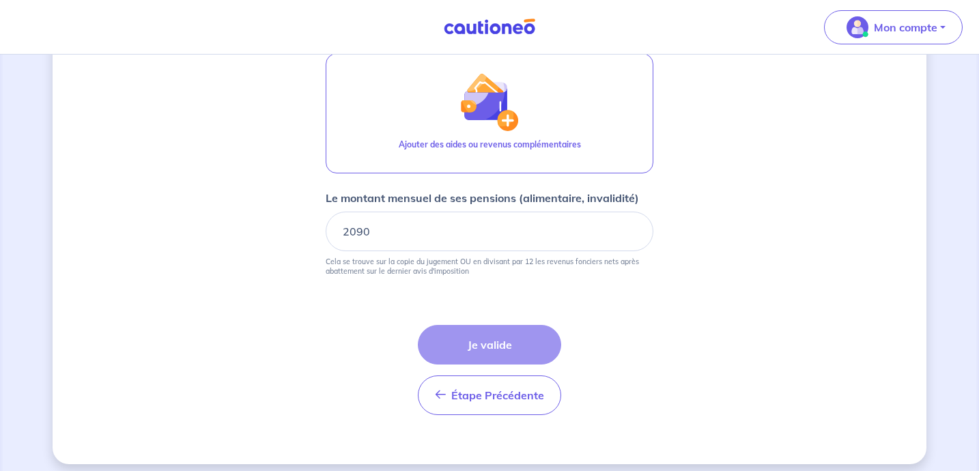
click at [523, 335] on div "Étape Précédente Précédent Je valide Je valide" at bounding box center [489, 370] width 143 height 90
click at [522, 336] on div "Étape Précédente Précédent Je valide Je valide" at bounding box center [489, 370] width 143 height 90
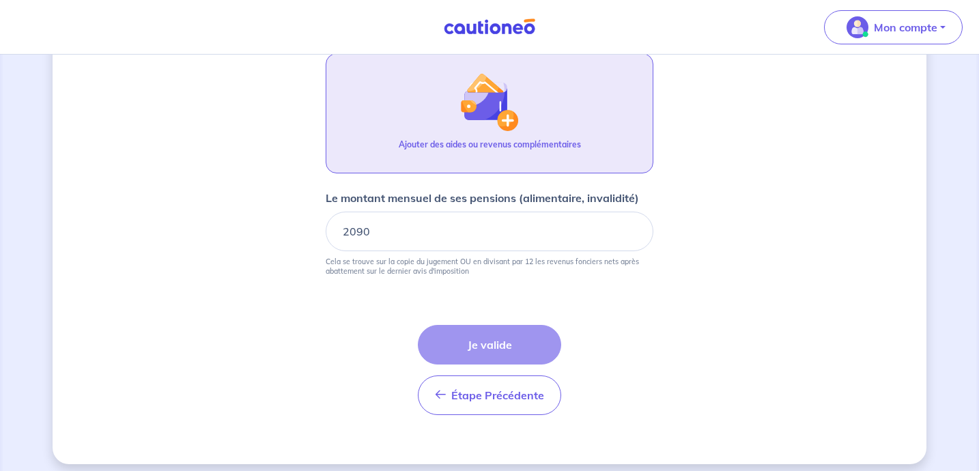
click at [533, 97] on button "Ajouter des aides ou revenus complémentaires" at bounding box center [490, 113] width 328 height 120
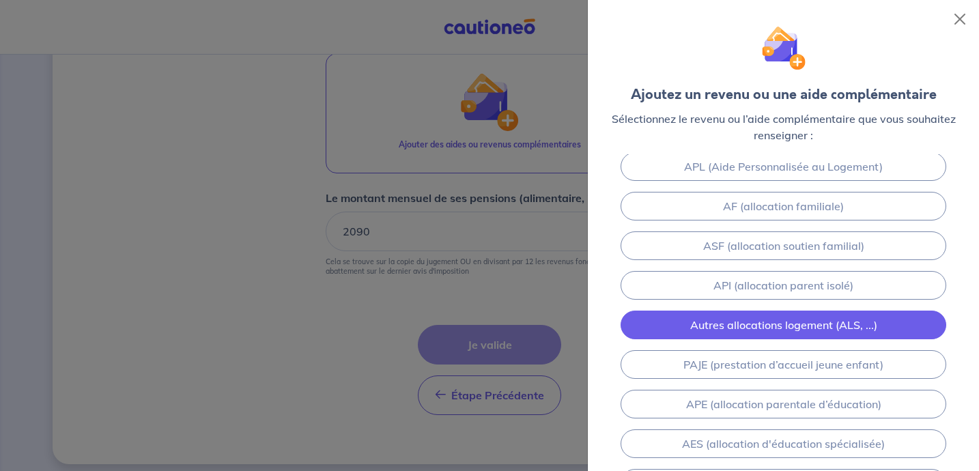
scroll to position [0, 0]
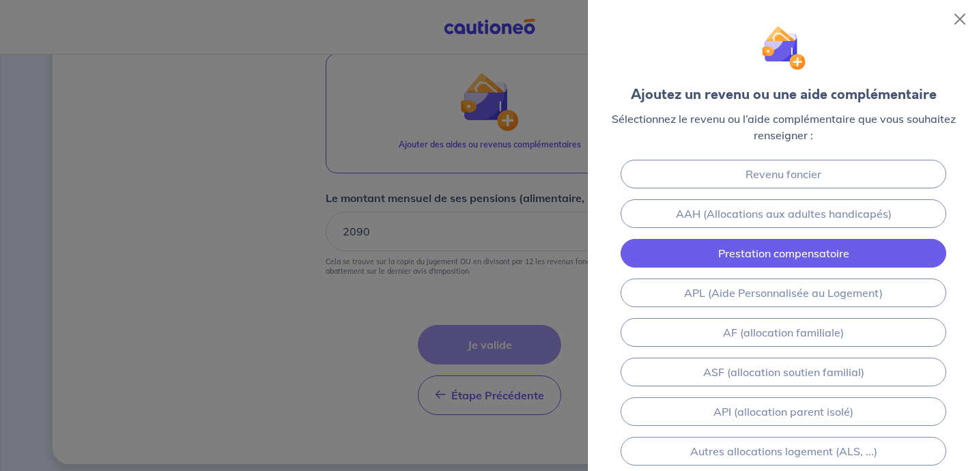
click at [808, 254] on link "Prestation compensatoire" at bounding box center [783, 253] width 326 height 29
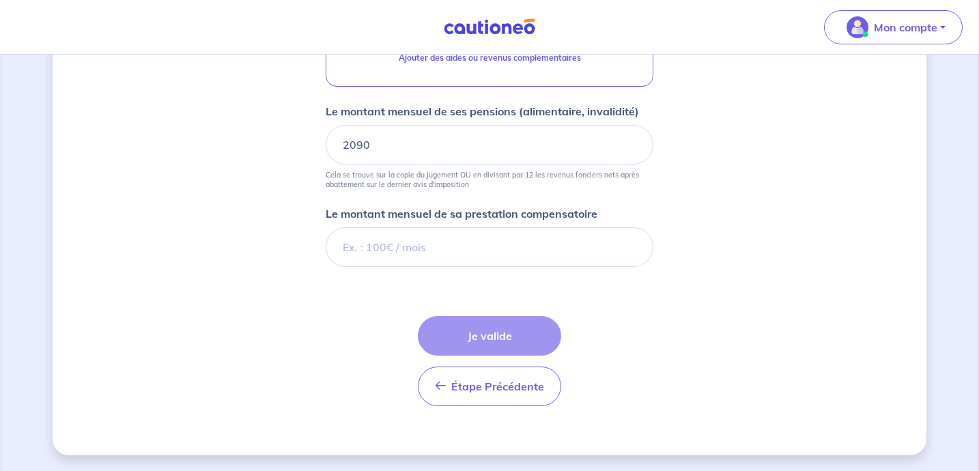
scroll to position [707, 0]
click at [473, 248] on input "Le montant mensuel de sa prestation compensatoire" at bounding box center [490, 247] width 328 height 40
type input "9876"
click at [588, 246] on input "9876" at bounding box center [490, 247] width 328 height 40
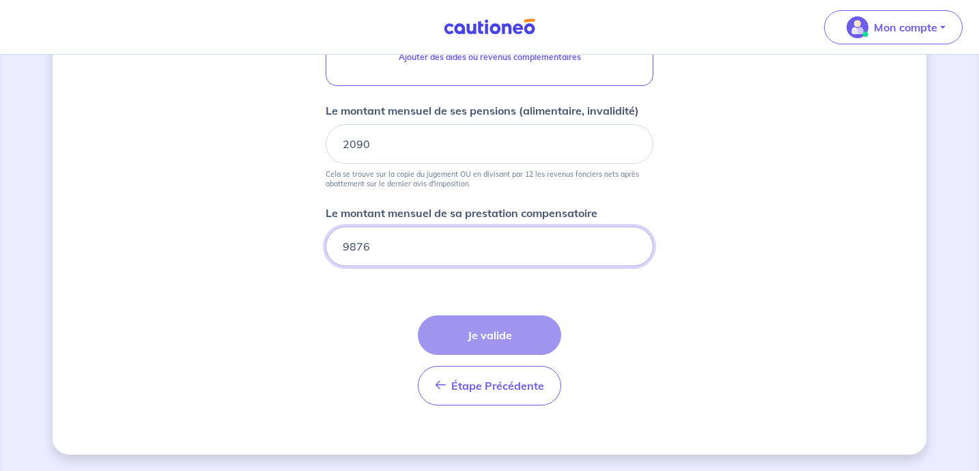
click at [588, 246] on input "9876" at bounding box center [490, 247] width 328 height 40
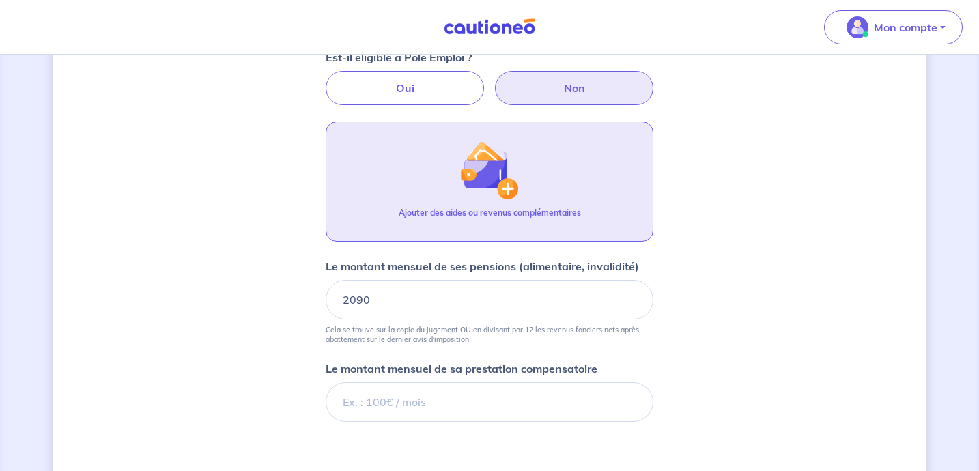
scroll to position [487, 0]
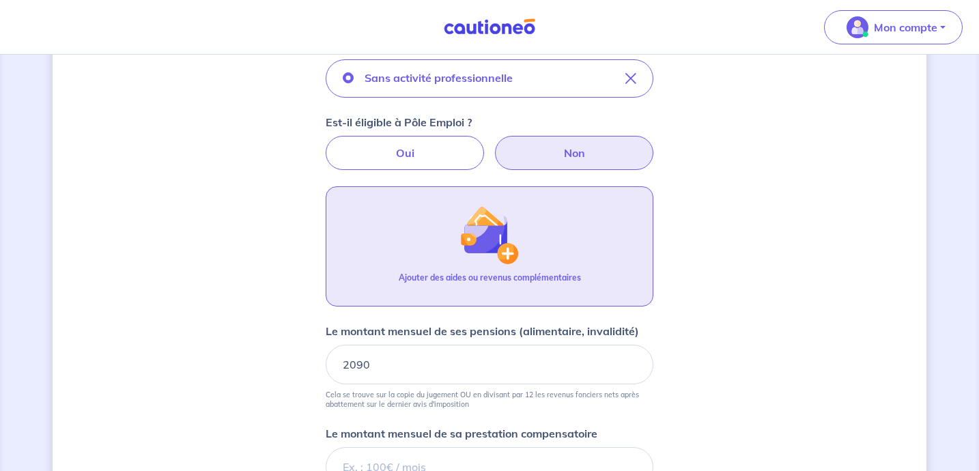
click at [570, 219] on button "Ajouter des aides ou revenus complémentaires" at bounding box center [490, 246] width 328 height 120
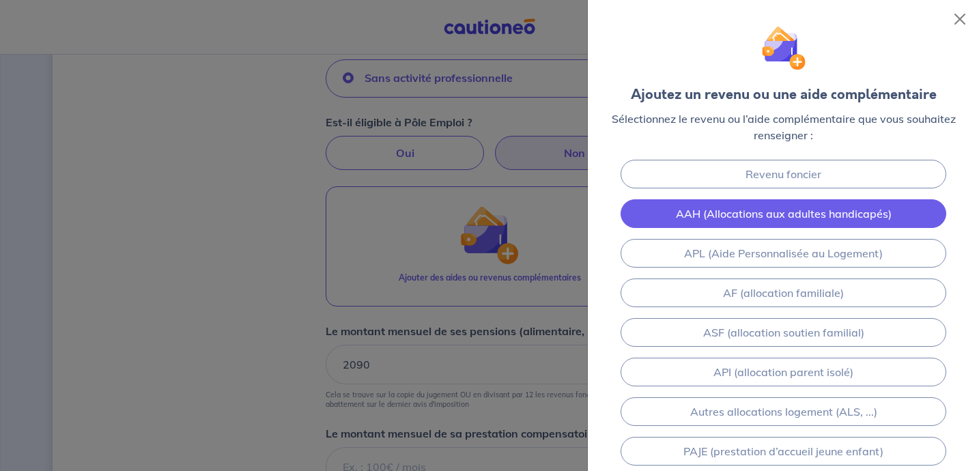
scroll to position [227, 0]
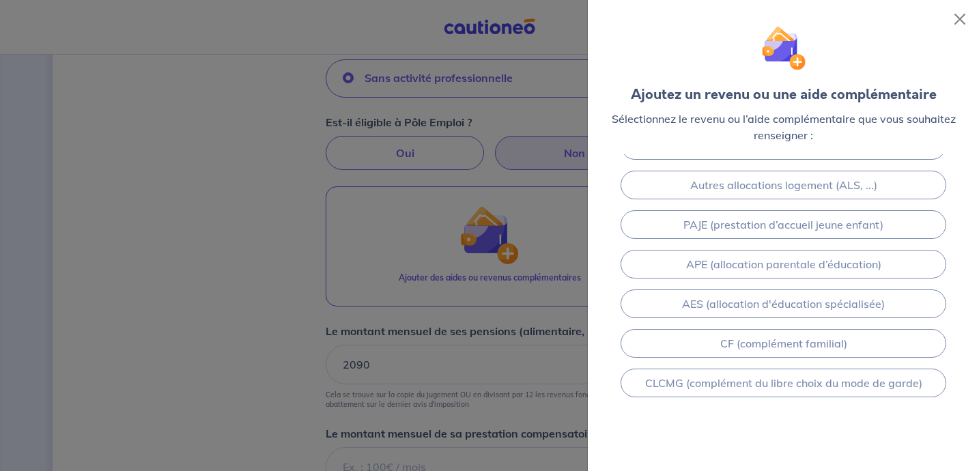
click at [481, 255] on div at bounding box center [489, 235] width 979 height 471
click at [162, 353] on div at bounding box center [489, 235] width 979 height 471
click at [965, 20] on button "Close" at bounding box center [960, 19] width 22 height 22
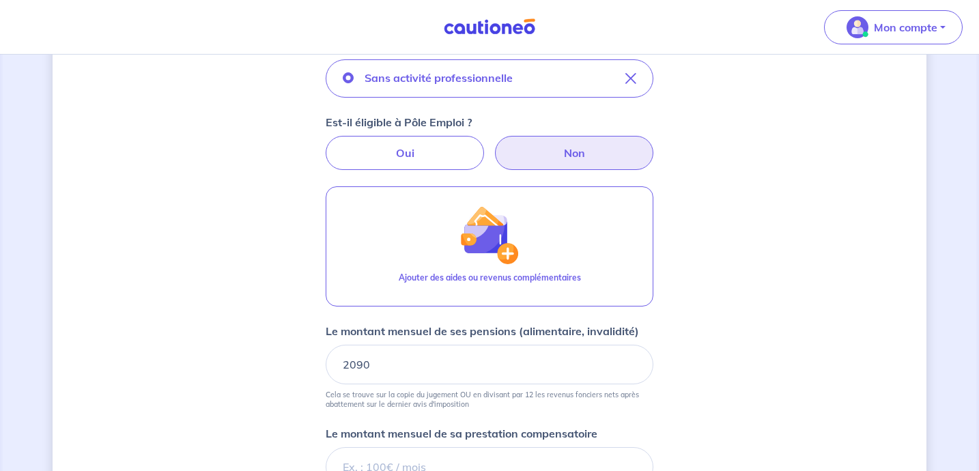
scroll to position [597, 0]
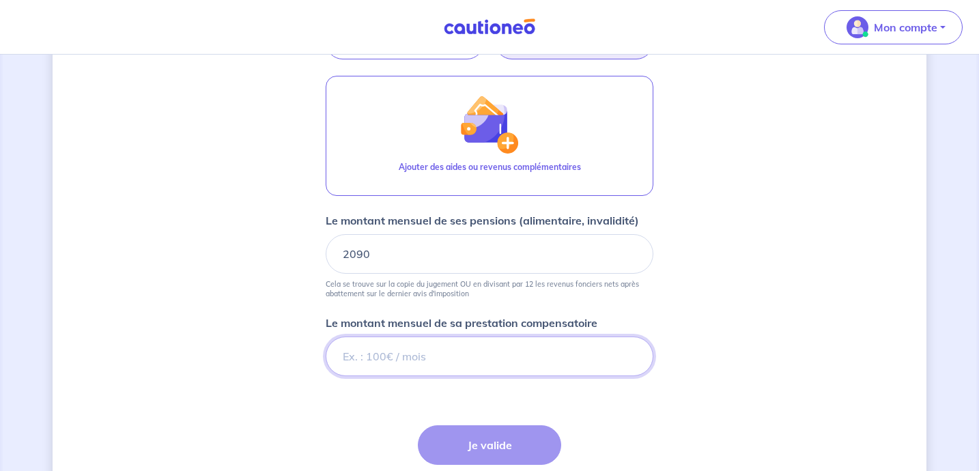
click at [526, 363] on input "Le montant mensuel de sa prestation compensatoire" at bounding box center [490, 356] width 328 height 40
type input "0"
click at [724, 357] on div "Concernant vos locataires 💡 Pour info : nous acceptons les personnes seules, le…" at bounding box center [490, 19] width 874 height 1091
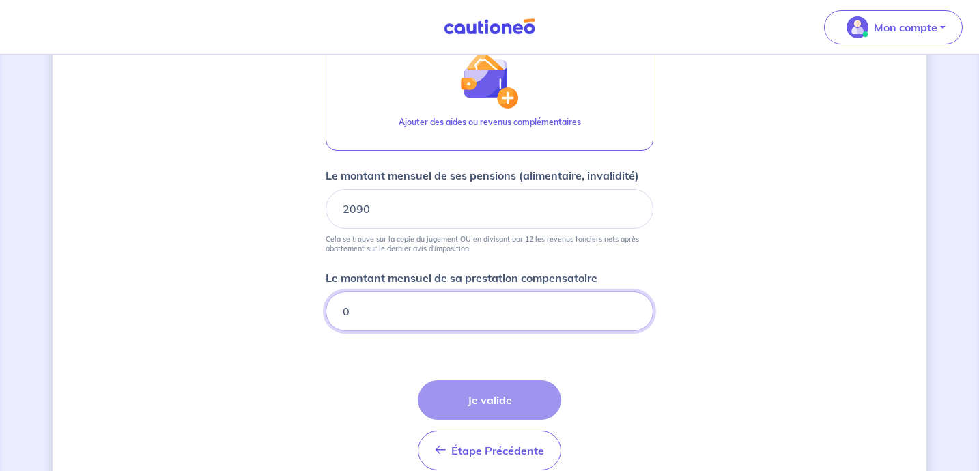
scroll to position [707, 0]
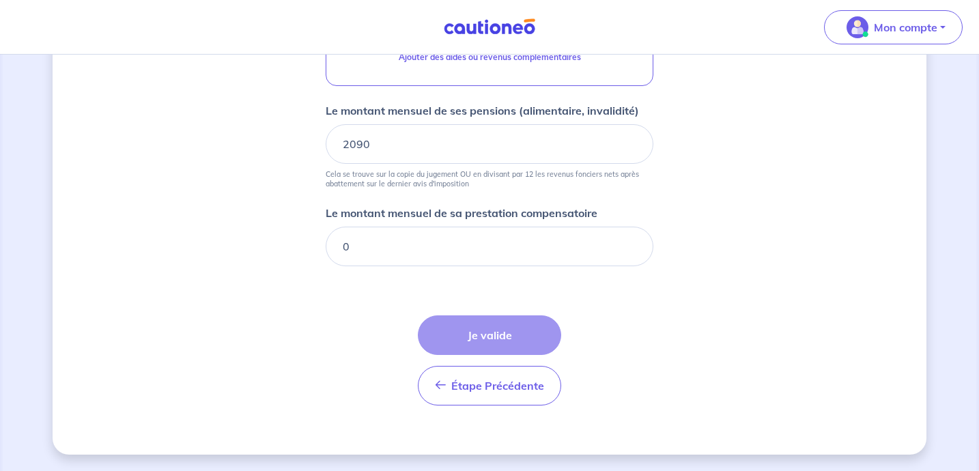
click at [486, 315] on form "Locataire 1 Son prénom Gregory Son nom BURGUN Sa situation professionnelle Sans…" at bounding box center [490, 19] width 328 height 793
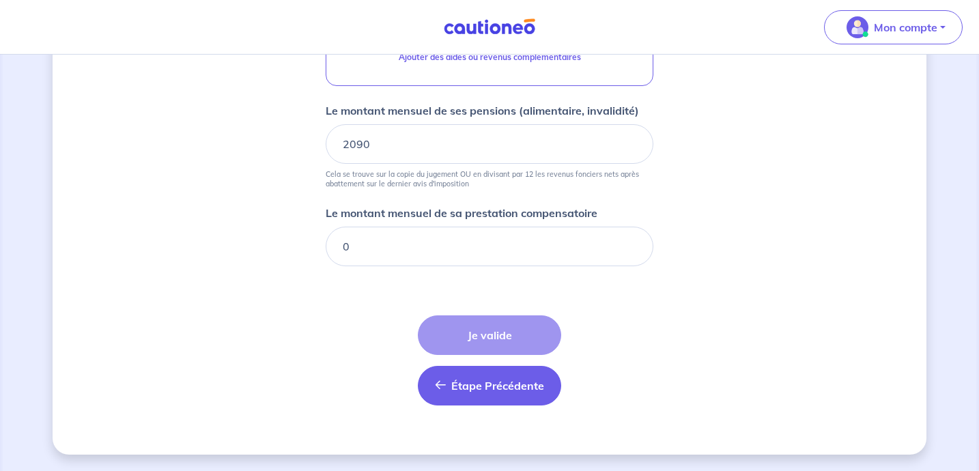
click at [487, 394] on button "Étape Précédente Précédent" at bounding box center [489, 386] width 143 height 40
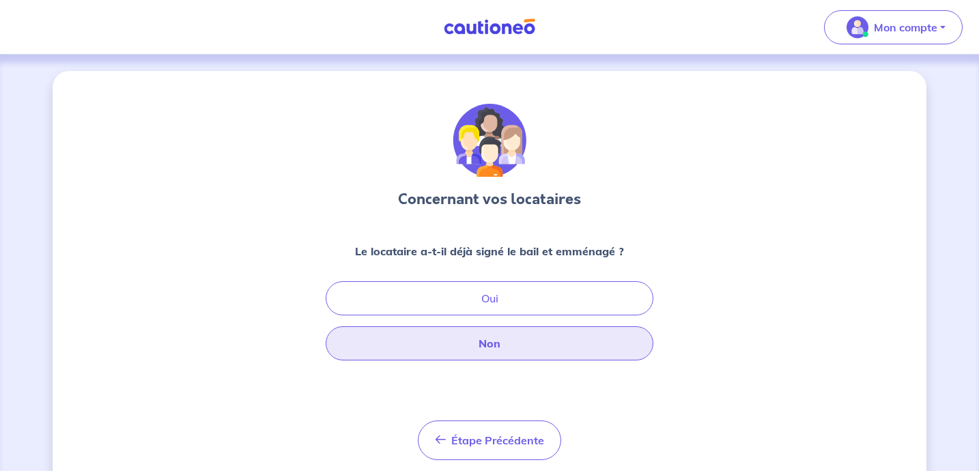
click at [515, 353] on button "Non" at bounding box center [490, 343] width 328 height 34
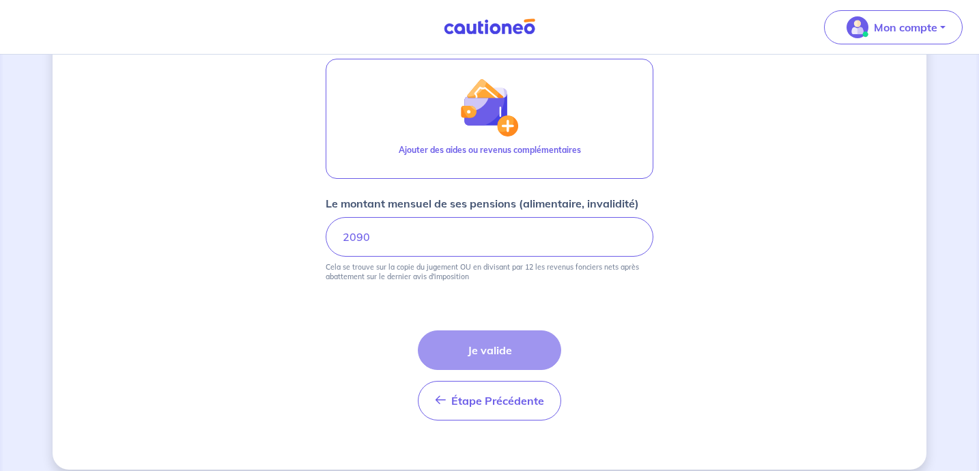
click at [493, 349] on div "Étape Précédente Précédent Je valide Je valide" at bounding box center [489, 375] width 143 height 90
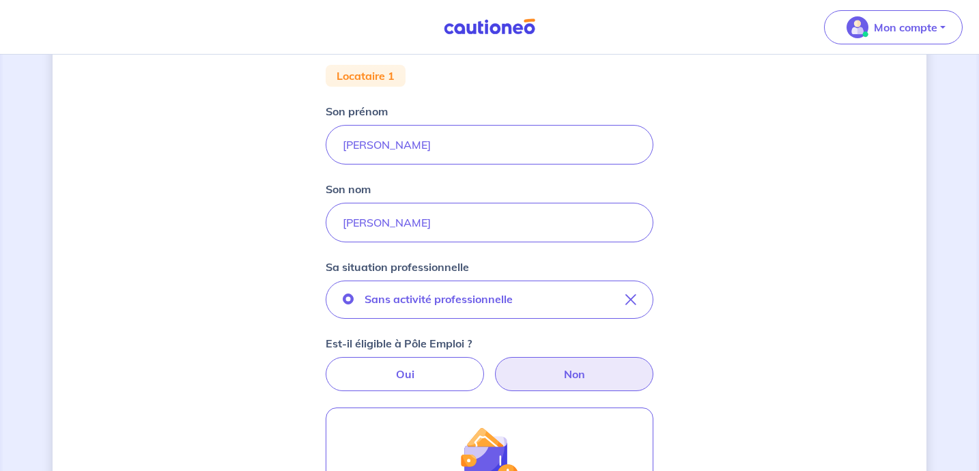
scroll to position [233, 0]
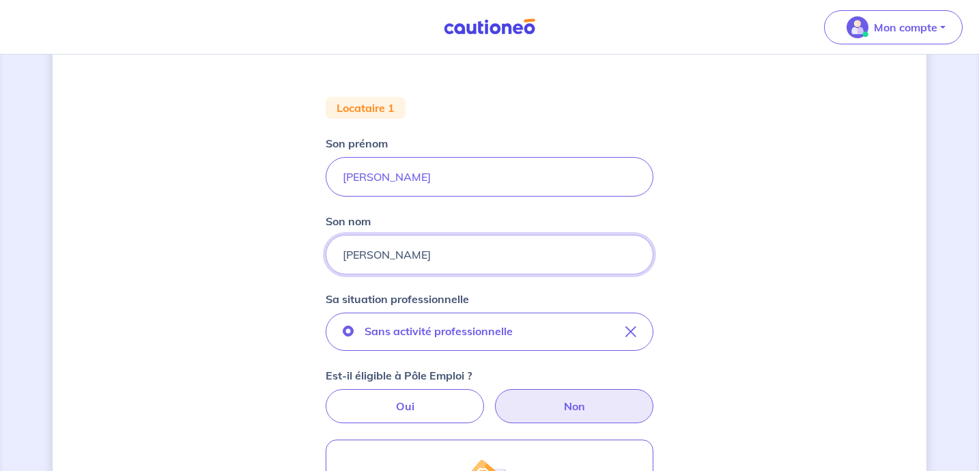
click at [459, 256] on input "BURGUN" at bounding box center [490, 255] width 328 height 40
type input "Burgun"
click at [184, 233] on div "Concernant vos locataires 💡 Pour info : nous acceptons les personnes seules, le…" at bounding box center [490, 344] width 874 height 1013
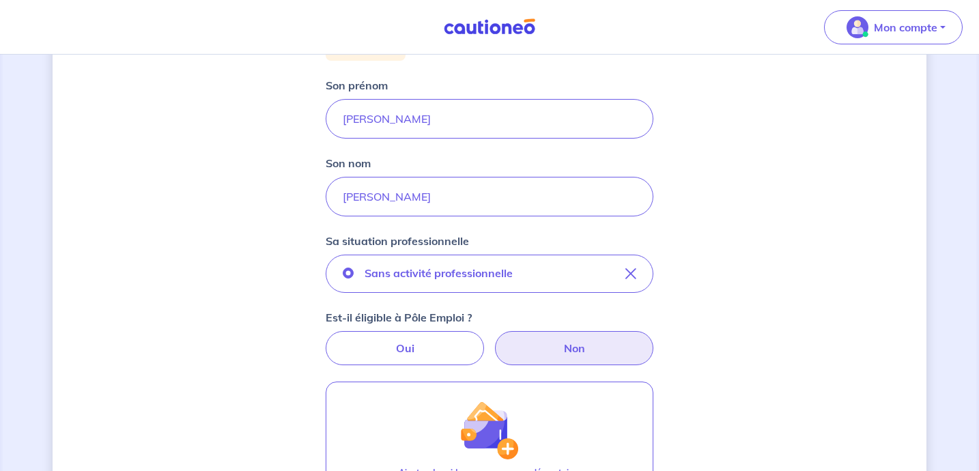
scroll to position [409, 0]
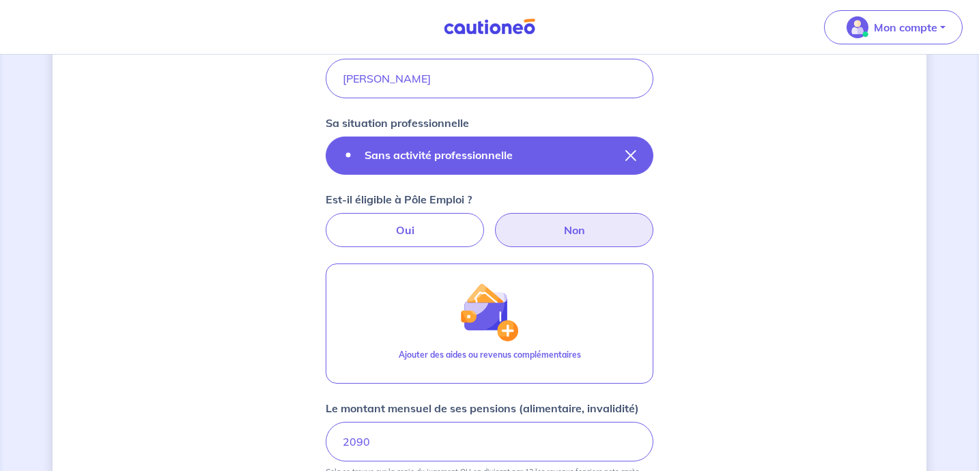
click at [542, 161] on button "Sans activité professionnelle" at bounding box center [490, 155] width 328 height 38
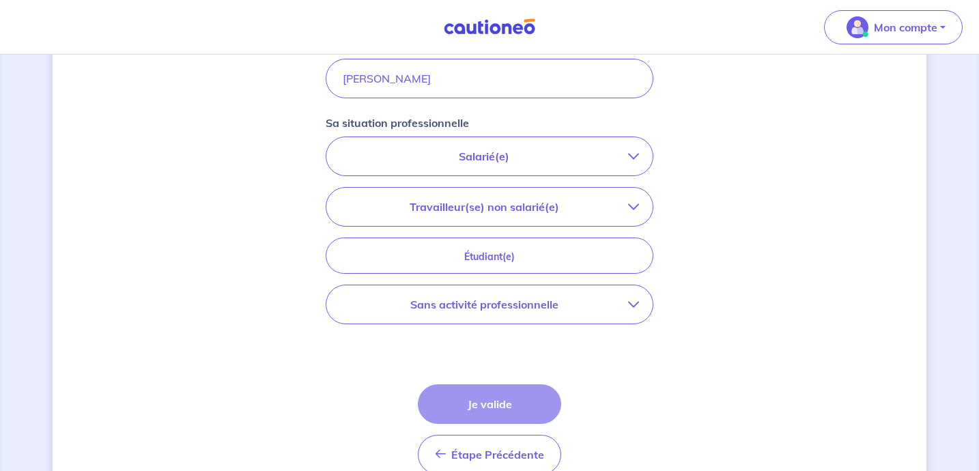
click at [541, 302] on p "Sans activité professionnelle" at bounding box center [484, 304] width 288 height 16
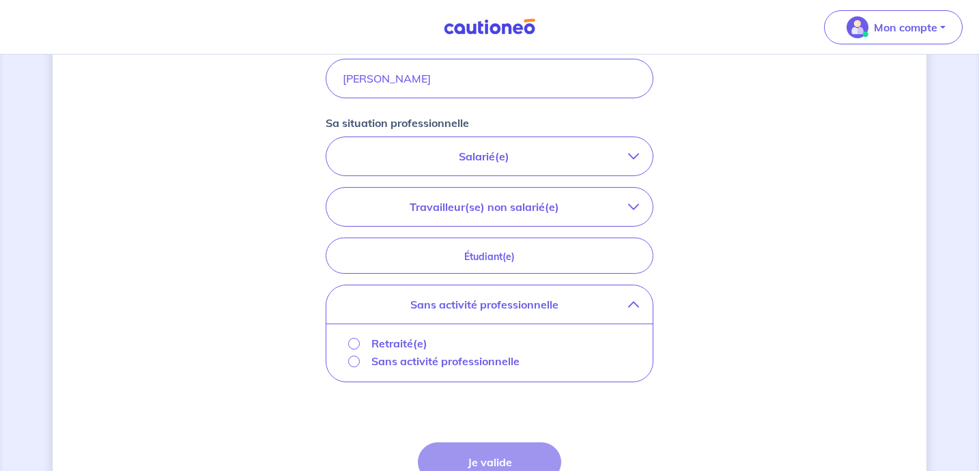
click at [405, 360] on p "Sans activité professionnelle" at bounding box center [445, 361] width 148 height 16
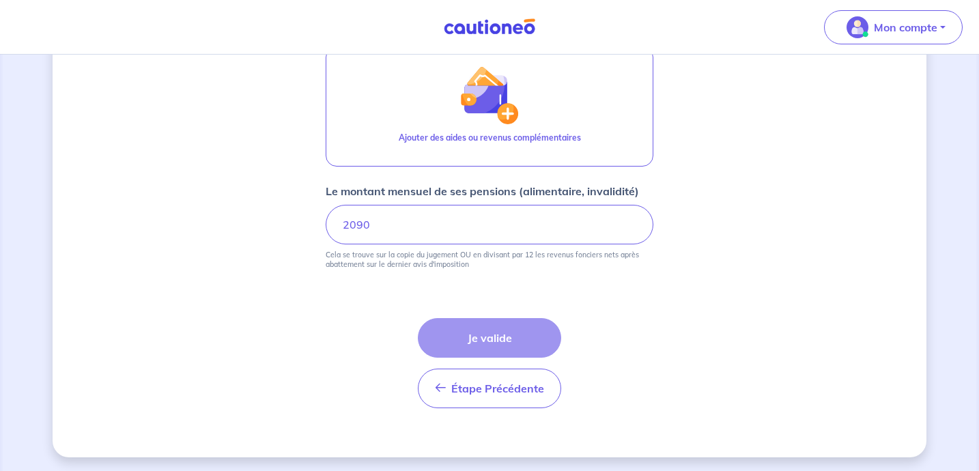
scroll to position [629, 0]
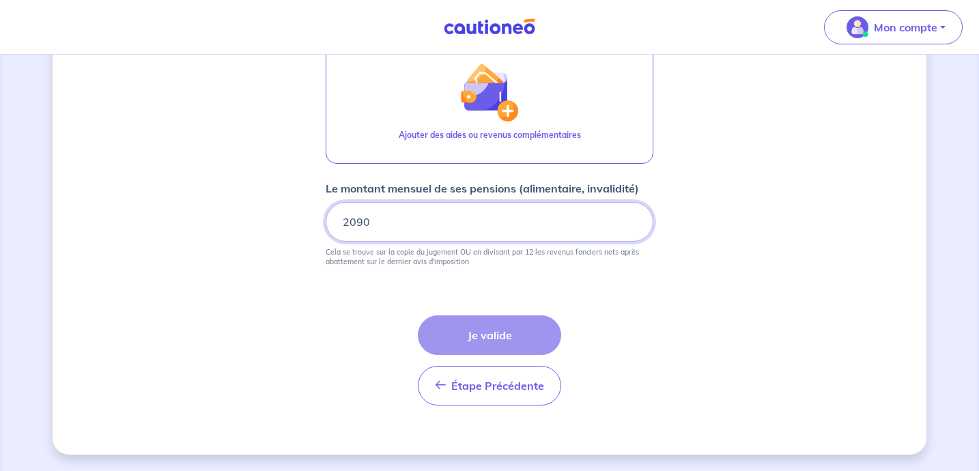
click at [427, 223] on input "2090" at bounding box center [490, 222] width 328 height 40
click at [553, 291] on form "Locataire 1 Son prénom Gregory Son nom Burgun Sa situation professionnelle Sans…" at bounding box center [490, 58] width 328 height 715
click at [468, 229] on input "2090" at bounding box center [490, 222] width 328 height 40
drag, startPoint x: 401, startPoint y: 231, endPoint x: 349, endPoint y: 227, distance: 52.1
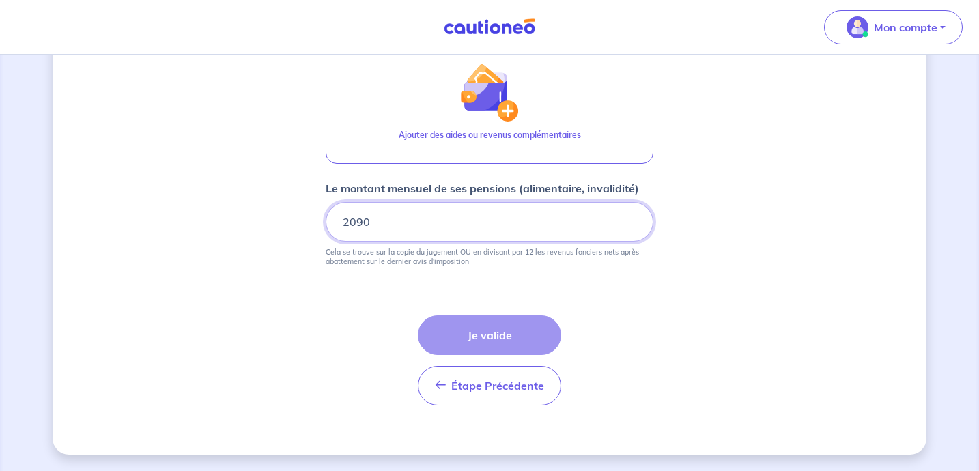
click at [349, 227] on input "2090" at bounding box center [490, 222] width 328 height 40
click at [371, 222] on input "2090" at bounding box center [490, 222] width 328 height 40
type input "2"
click at [401, 219] on input "Le montant mensuel de ses pensions (alimentaire, invalidité)" at bounding box center [490, 222] width 328 height 40
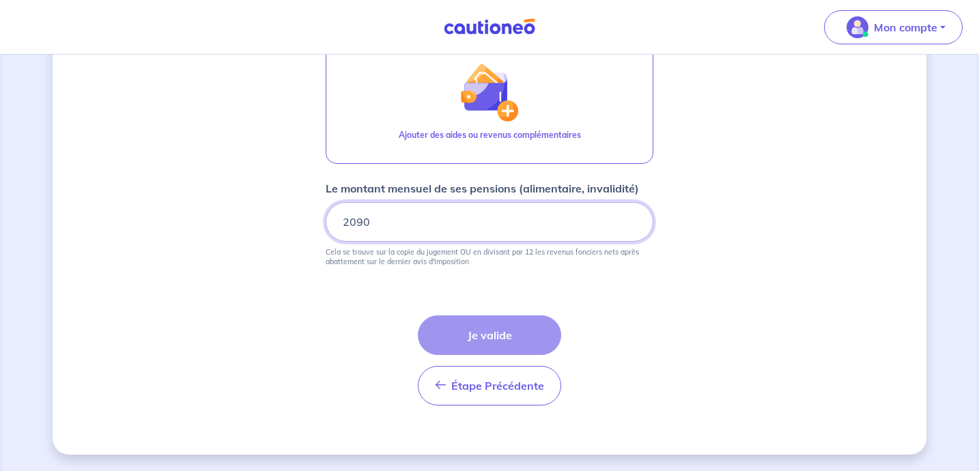
type input "2090"
click at [500, 347] on div "Étape Précédente Précédent Je valide Je valide" at bounding box center [489, 360] width 143 height 90
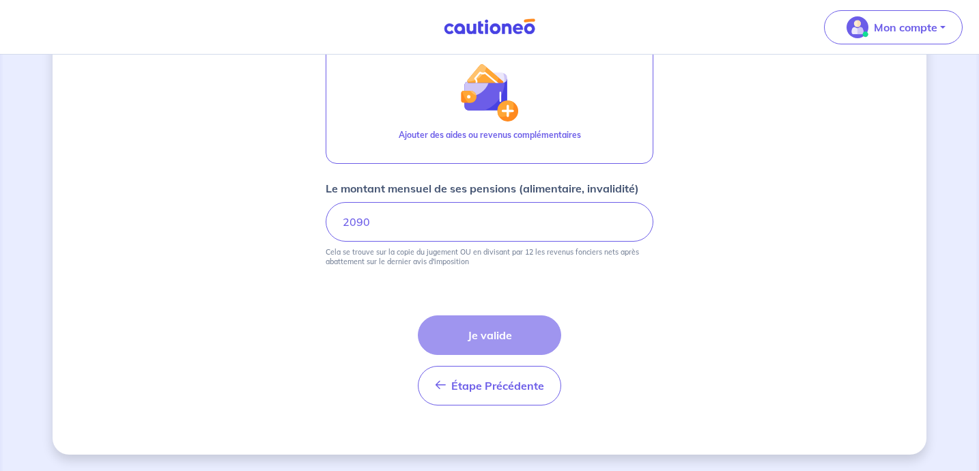
click at [500, 347] on div "Étape Précédente Précédent Je valide Je valide" at bounding box center [489, 360] width 143 height 90
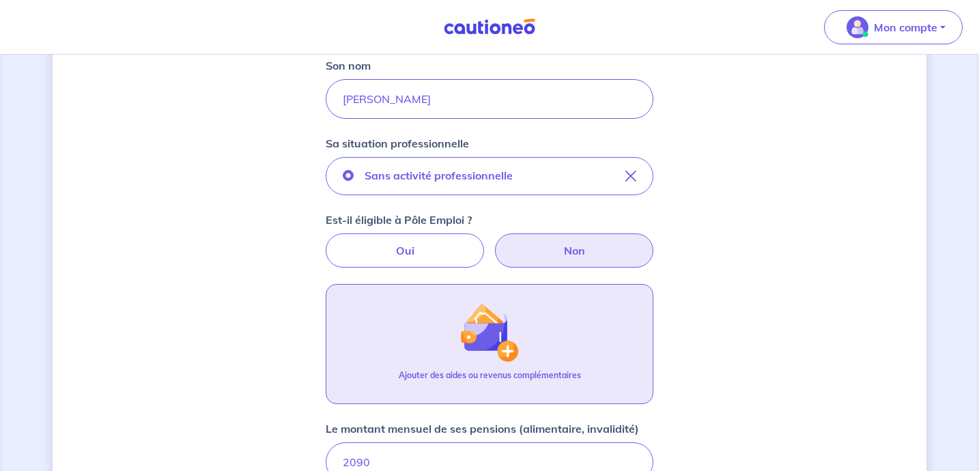
scroll to position [451, 0]
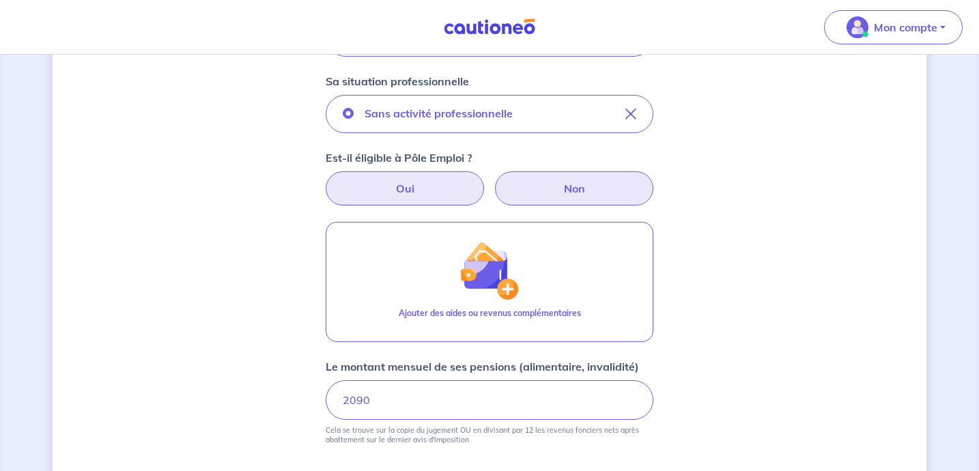
click at [442, 194] on label "Oui" at bounding box center [405, 188] width 158 height 34
click at [485, 180] on input "Oui" at bounding box center [489, 175] width 9 height 9
radio input "true"
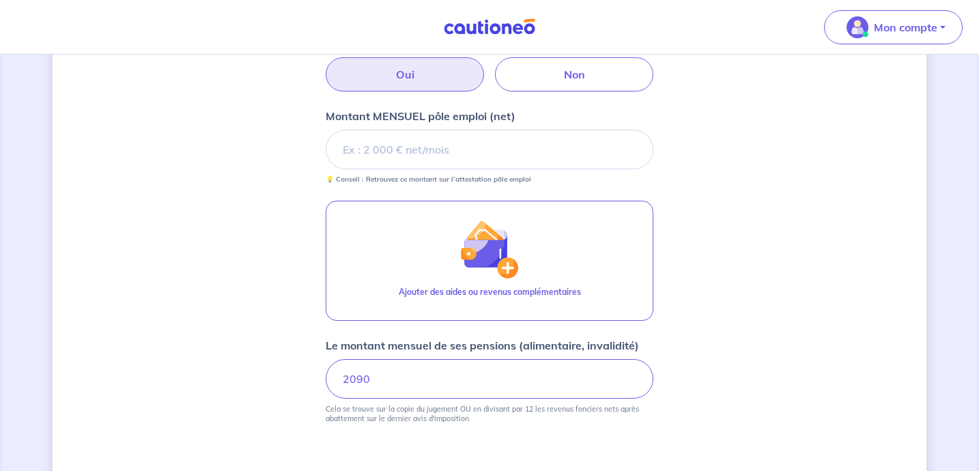
scroll to position [416, 0]
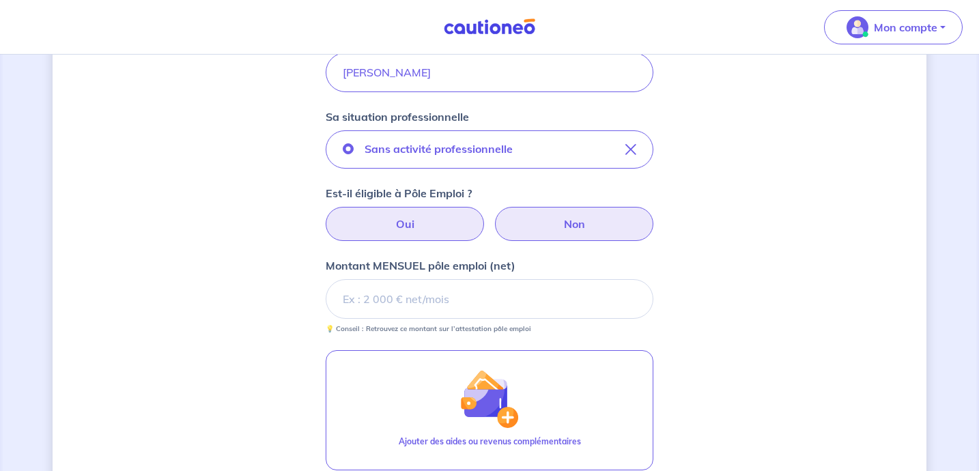
click at [551, 229] on label "Non" at bounding box center [574, 224] width 158 height 34
click at [494, 216] on input "Non" at bounding box center [489, 211] width 9 height 9
radio input "true"
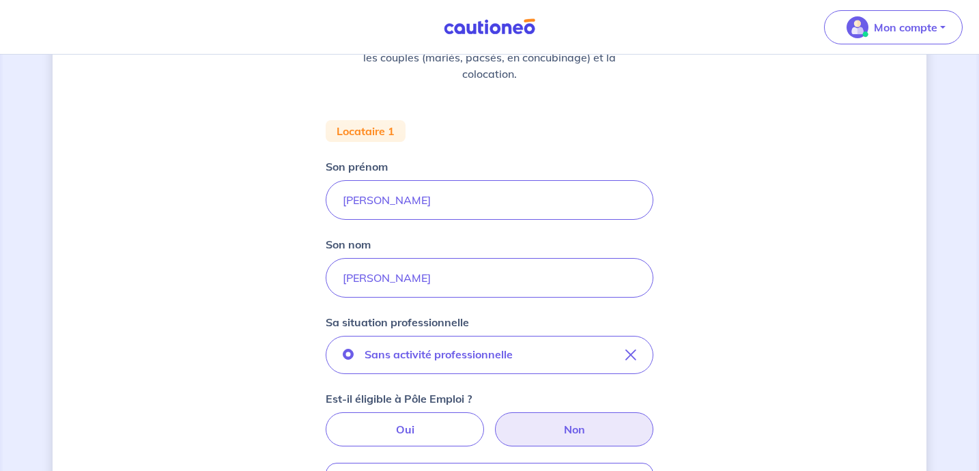
scroll to position [188, 0]
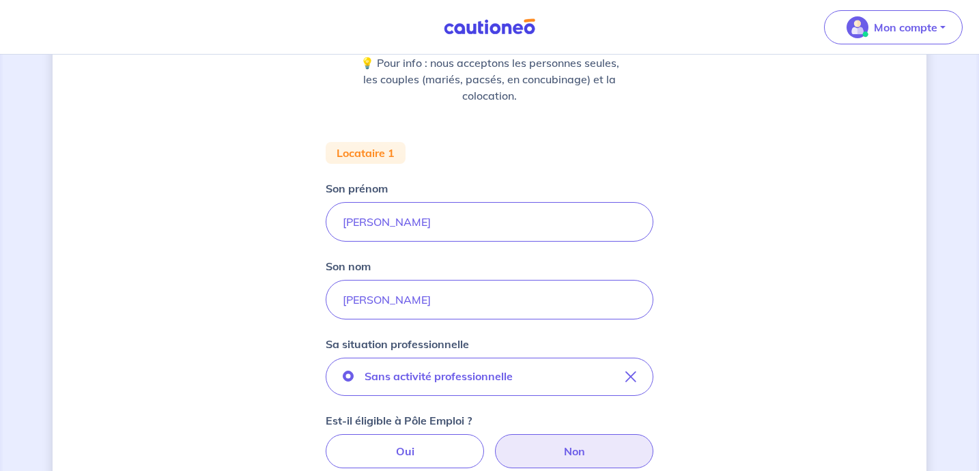
click at [388, 158] on div "Locataire 1" at bounding box center [366, 153] width 80 height 22
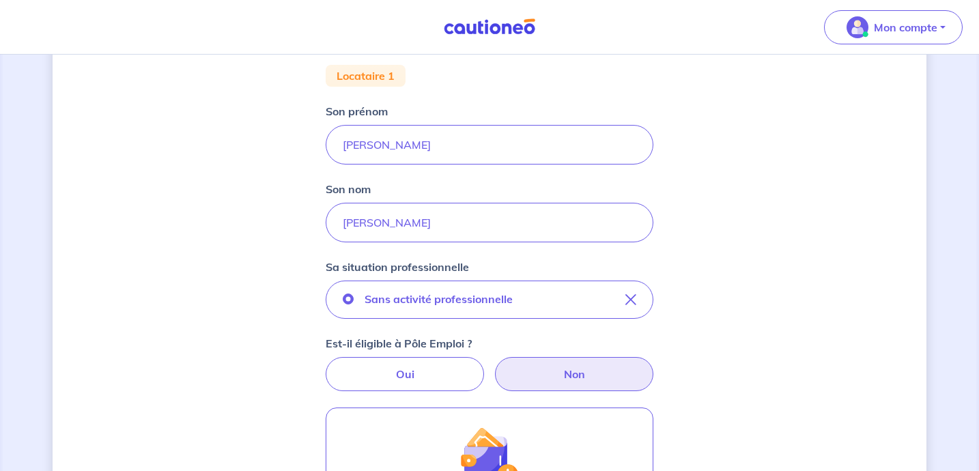
scroll to position [629, 0]
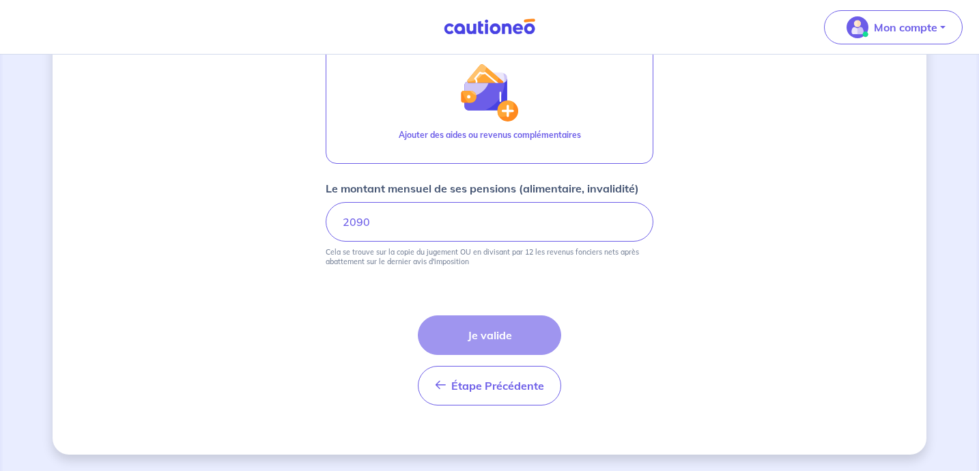
click at [510, 347] on div "Étape Précédente Précédent Je valide Je valide" at bounding box center [489, 360] width 143 height 90
click at [480, 330] on div "Étape Précédente Précédent Je valide Je valide" at bounding box center [489, 360] width 143 height 90
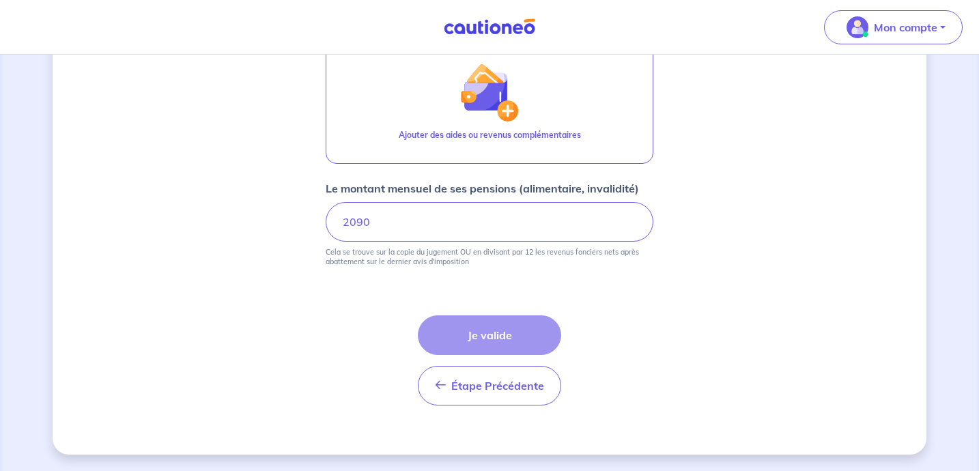
click at [480, 330] on div "Étape Précédente Précédent Je valide Je valide" at bounding box center [489, 360] width 143 height 90
click at [458, 208] on input "2090" at bounding box center [490, 222] width 328 height 40
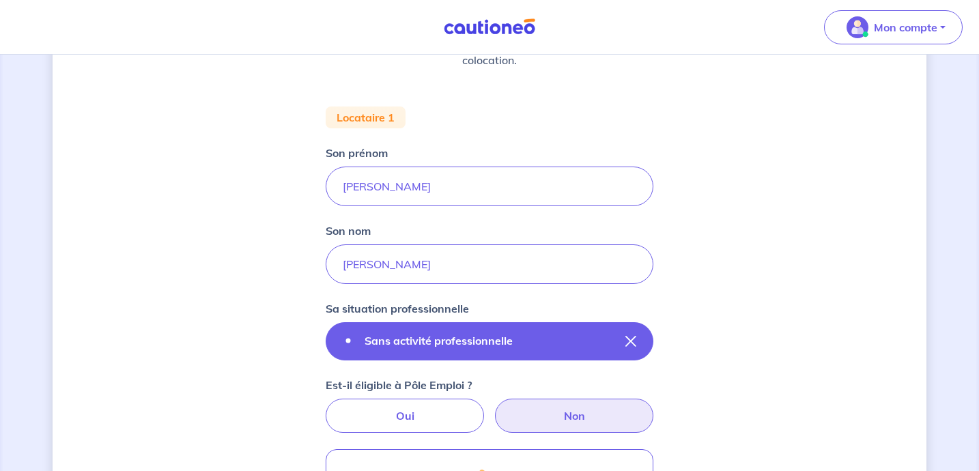
scroll to position [266, 0]
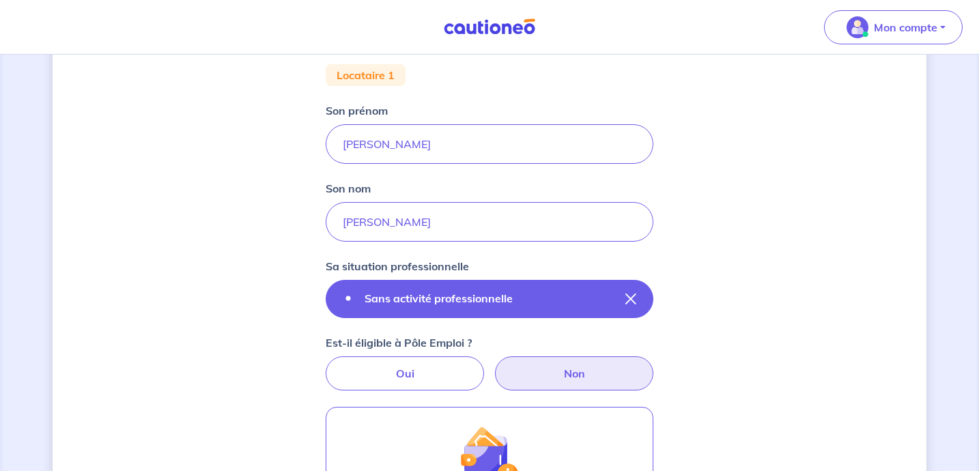
click at [630, 295] on icon "button" at bounding box center [630, 298] width 11 height 11
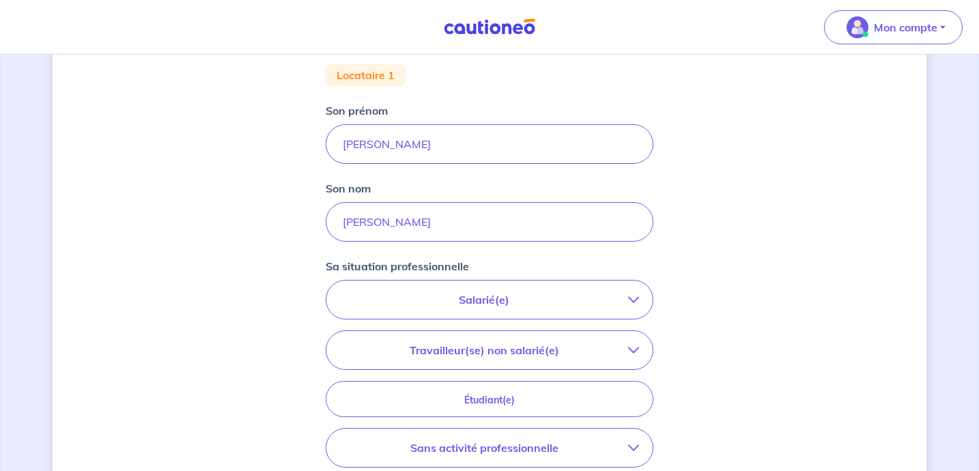
click at [537, 313] on button "Salarié(e)" at bounding box center [489, 299] width 326 height 38
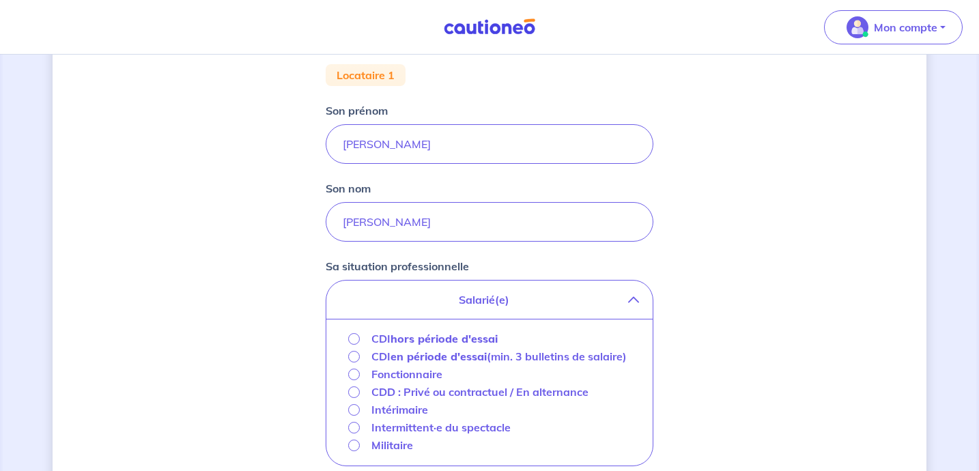
click at [525, 338] on div "CDI hors période d'essai" at bounding box center [489, 339] width 283 height 18
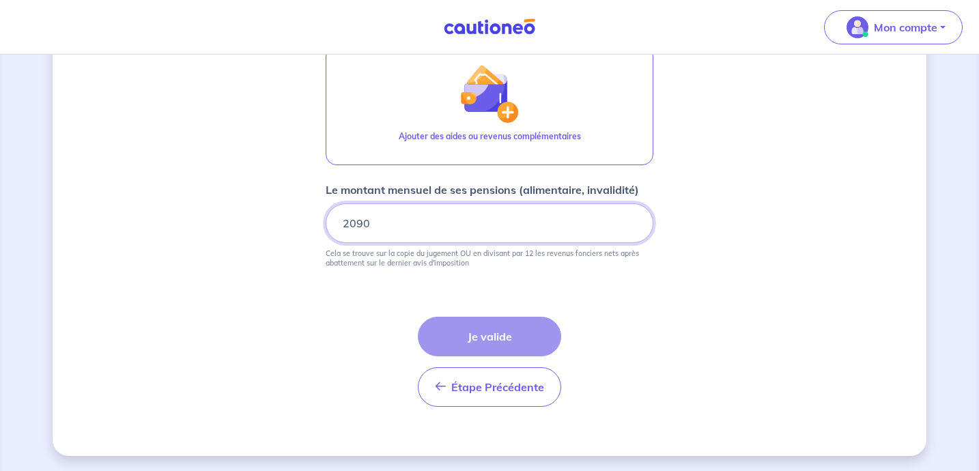
scroll to position [666, 0]
click at [499, 326] on div "Étape Précédente Précédent Je valide Je valide" at bounding box center [489, 360] width 143 height 90
click at [498, 326] on div "Étape Précédente Précédent Je valide Je valide" at bounding box center [489, 360] width 143 height 90
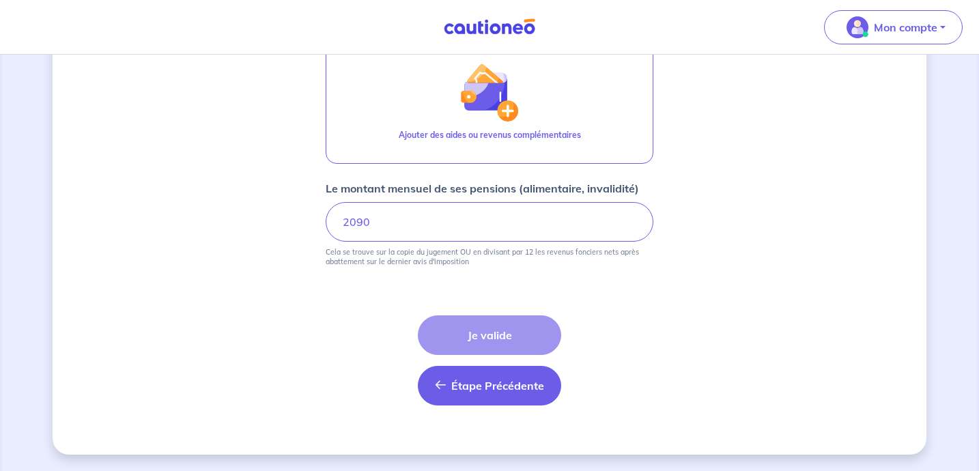
click at [494, 392] on button "Étape Précédente Précédent" at bounding box center [489, 386] width 143 height 40
